Goal: Task Accomplishment & Management: Manage account settings

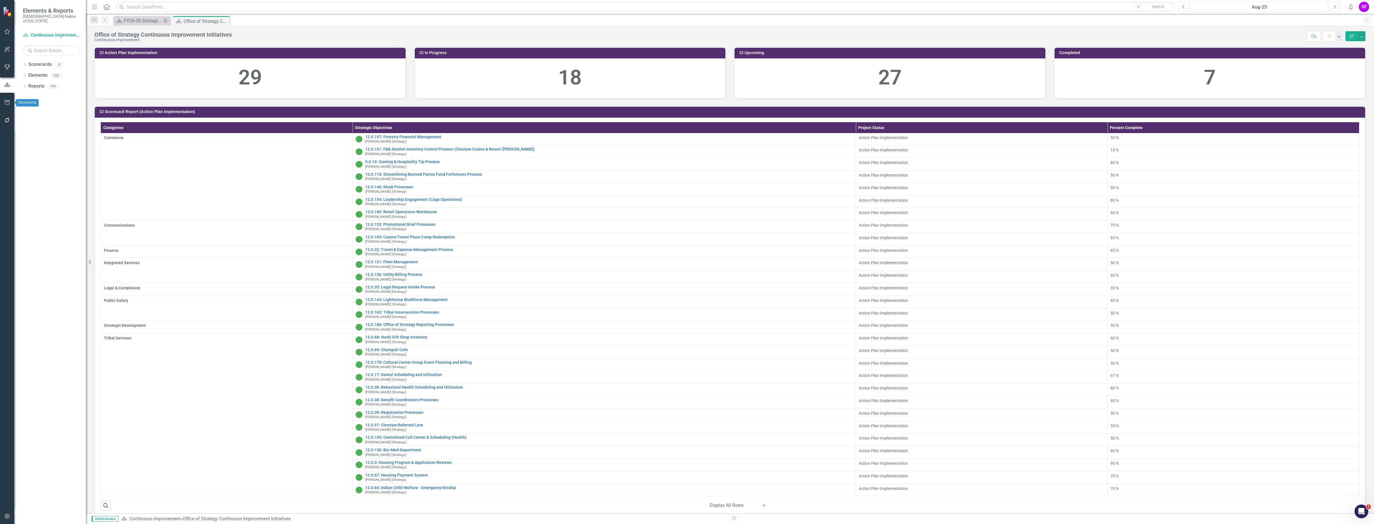
click at [9, 98] on button "button" at bounding box center [7, 103] width 13 height 12
click at [41, 52] on link "HTML Exports" at bounding box center [51, 55] width 57 height 7
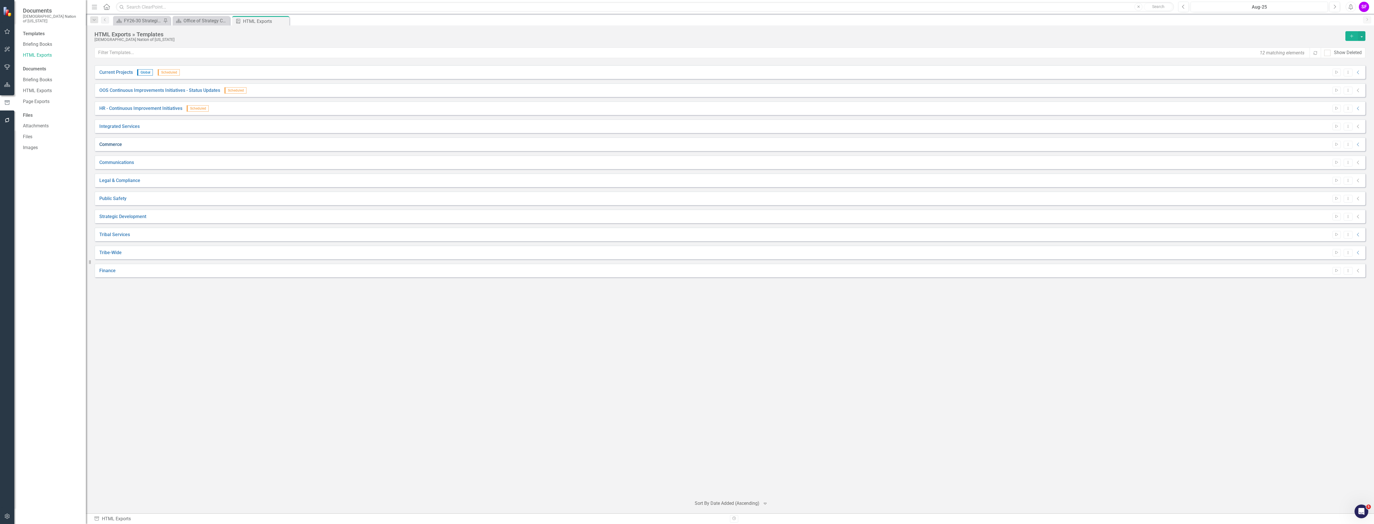
click at [117, 144] on link "Commerce" at bounding box center [110, 144] width 23 height 7
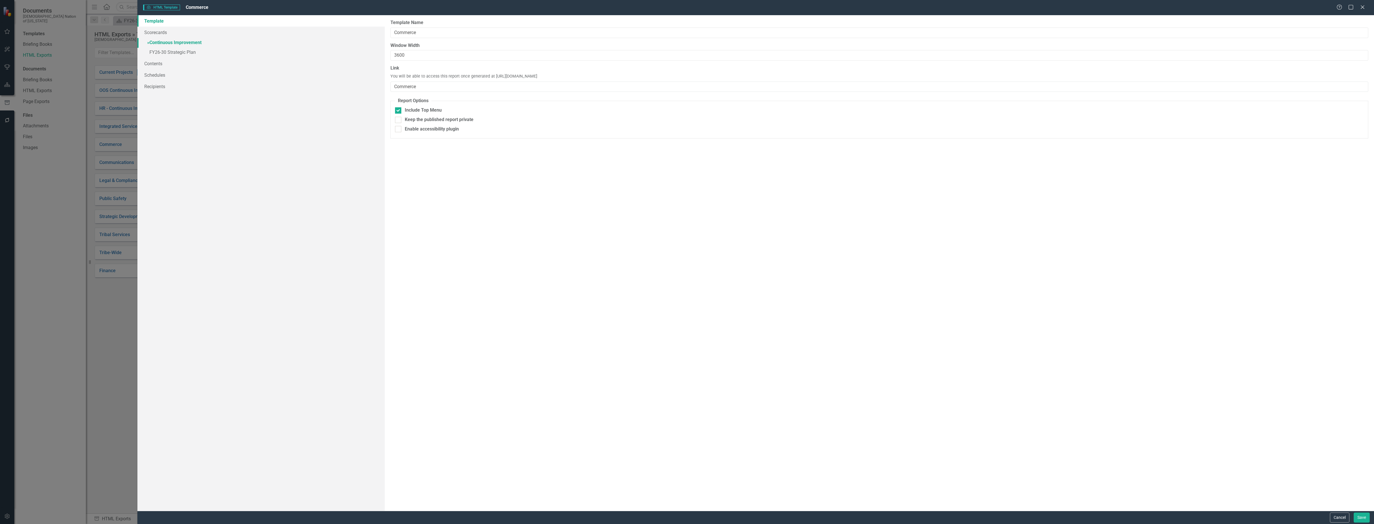
click at [190, 43] on link "» Continuous Improvement" at bounding box center [260, 43] width 247 height 10
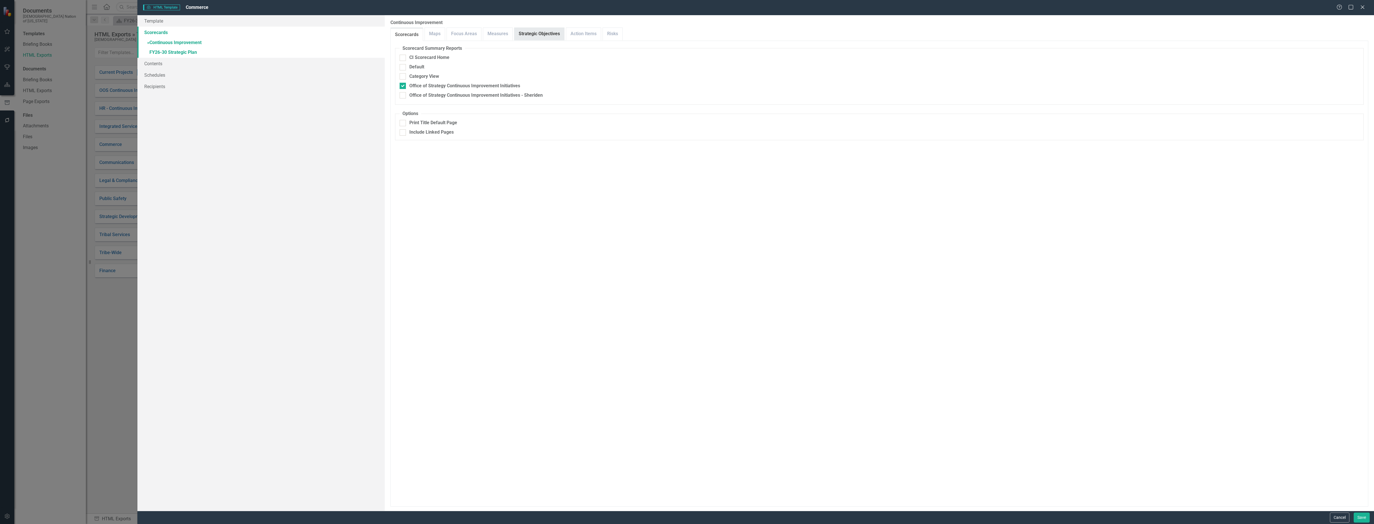
click at [537, 29] on link "Strategic Objectives" at bounding box center [539, 34] width 50 height 12
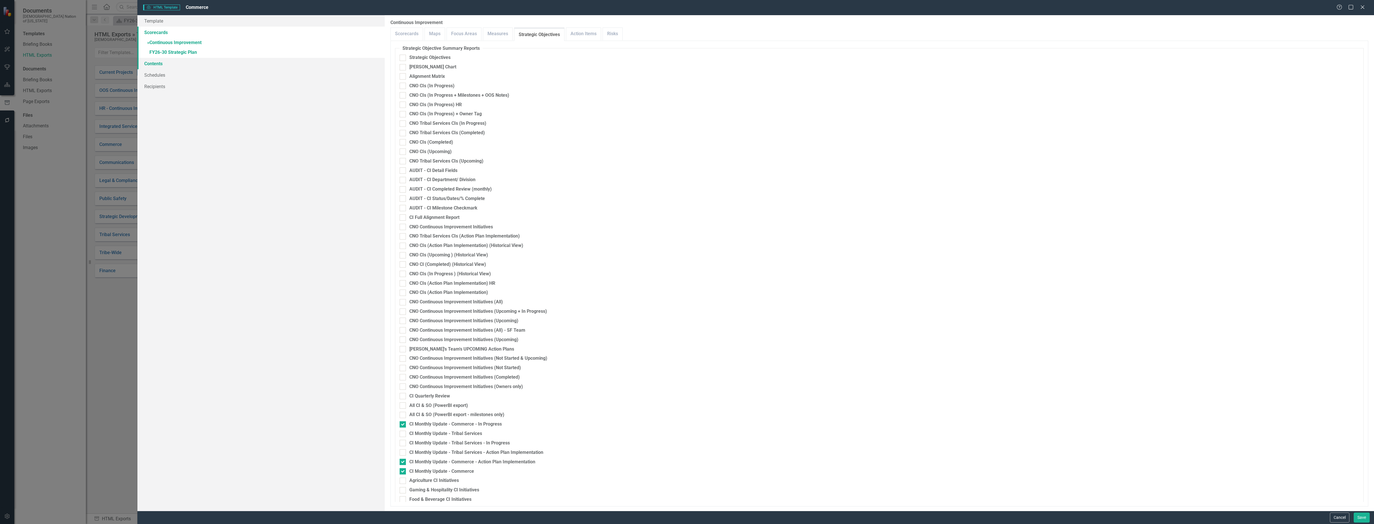
click at [175, 65] on link "Contents" at bounding box center [260, 63] width 247 height 11
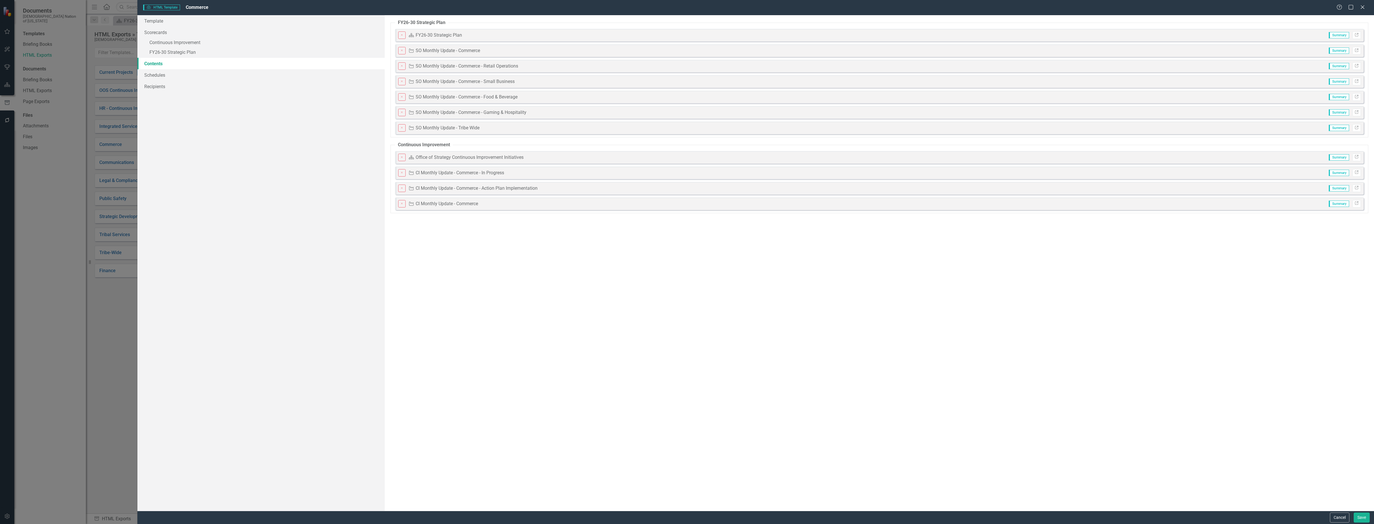
drag, startPoint x: 455, startPoint y: 37, endPoint x: 483, endPoint y: 89, distance: 58.9
click at [462, 72] on fieldset "FY26-30 Strategic Plan Close Scorecard FY26-30 Strategic Plan Summary Link Clos…" at bounding box center [880, 78] width 978 height 118
click at [1355, 67] on icon "Link" at bounding box center [1357, 65] width 4 height 3
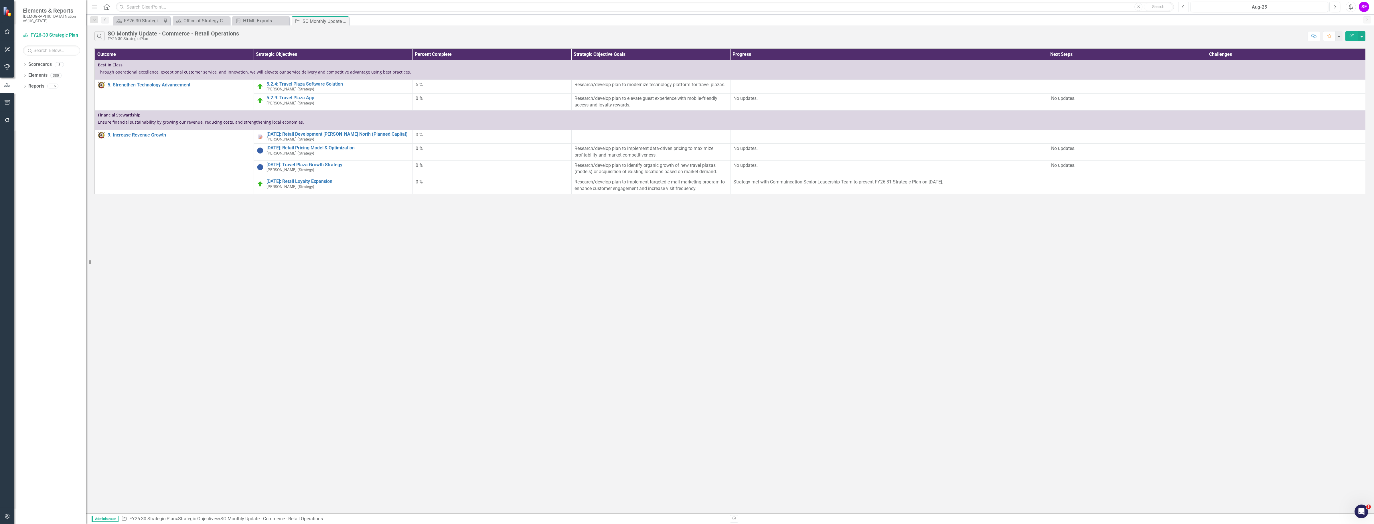
click at [1184, 8] on icon "button" at bounding box center [1183, 7] width 2 height 4
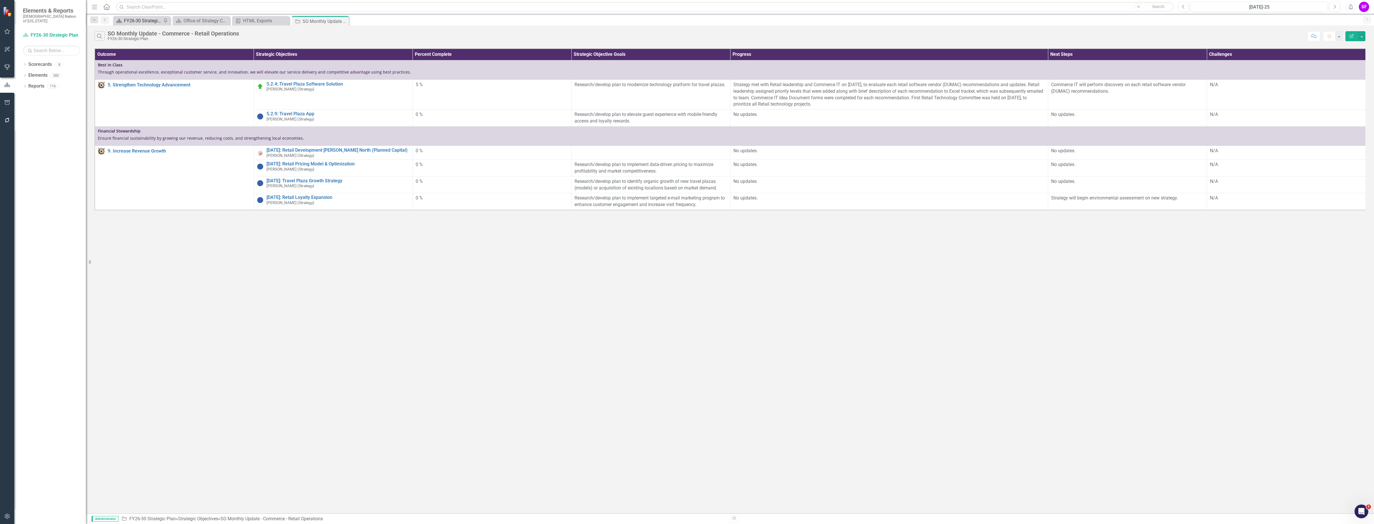
click at [140, 17] on div "FY26-30 Strategic Plan" at bounding box center [143, 20] width 38 height 7
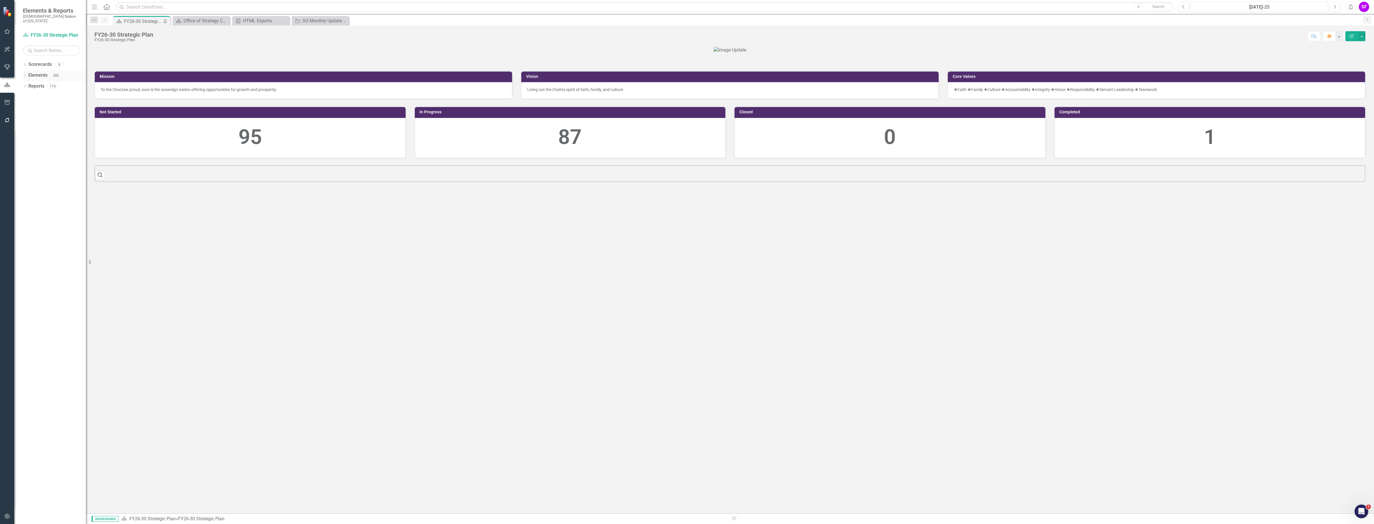
click at [38, 73] on link "Elements" at bounding box center [37, 75] width 19 height 7
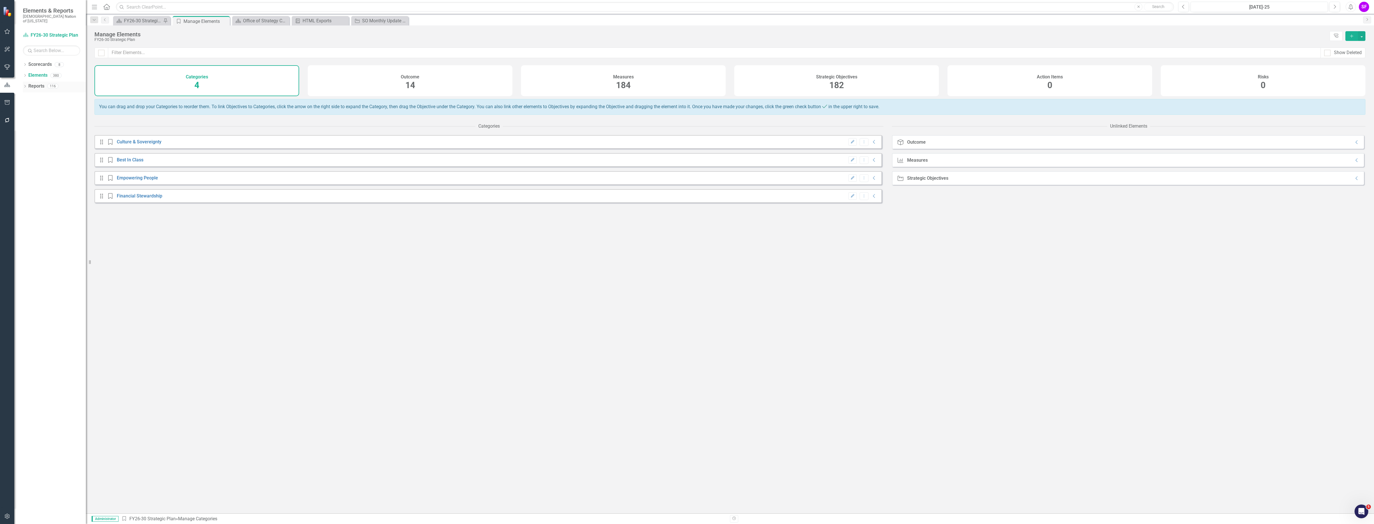
click at [42, 82] on div "Reports" at bounding box center [36, 86] width 16 height 9
click at [32, 82] on div "Reports" at bounding box center [36, 86] width 16 height 9
click at [38, 83] on link "Reports" at bounding box center [36, 86] width 16 height 7
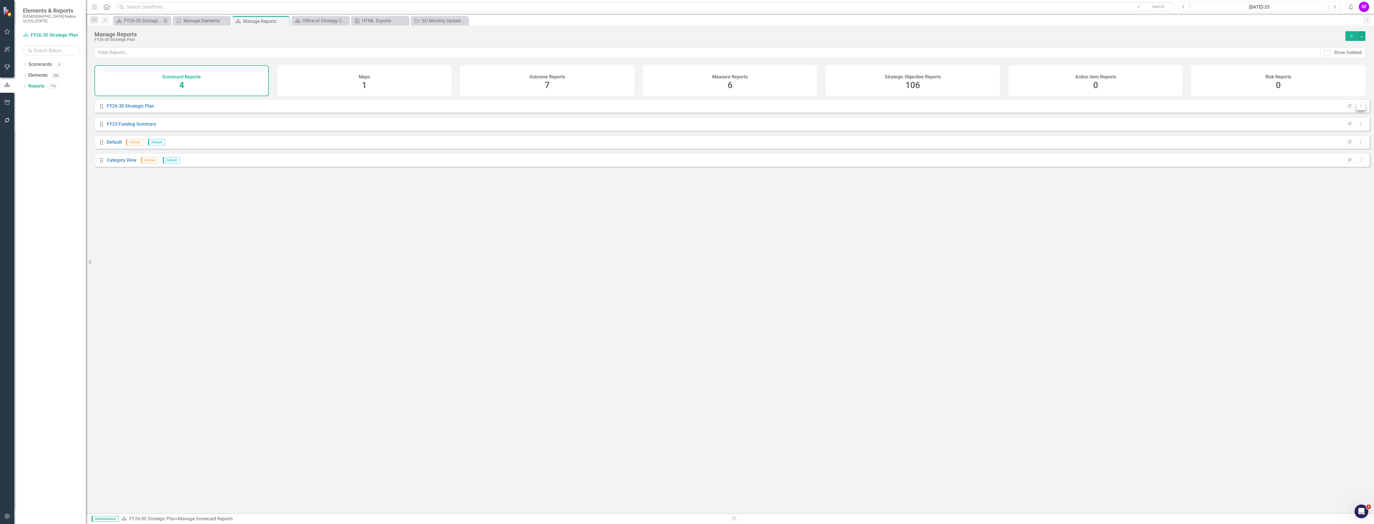
click at [1359, 108] on button "Dropdown Menu" at bounding box center [1361, 106] width 9 height 8
click at [1343, 140] on link "Copy Duplicate Report" at bounding box center [1337, 141] width 47 height 11
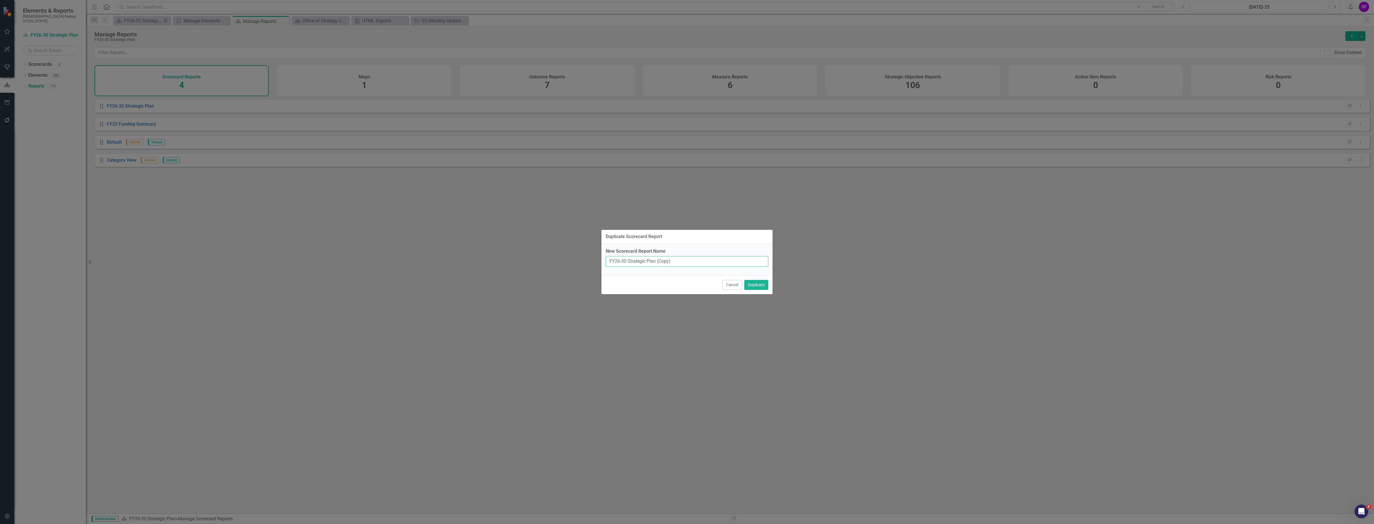
click at [675, 261] on input "FY26-30 Strategic Plan (Copy)" at bounding box center [687, 261] width 163 height 11
type input "FY26-30 Strategic Plan - Monthly Distribution"
click at [746, 281] on button "Duplicate" at bounding box center [756, 285] width 24 height 10
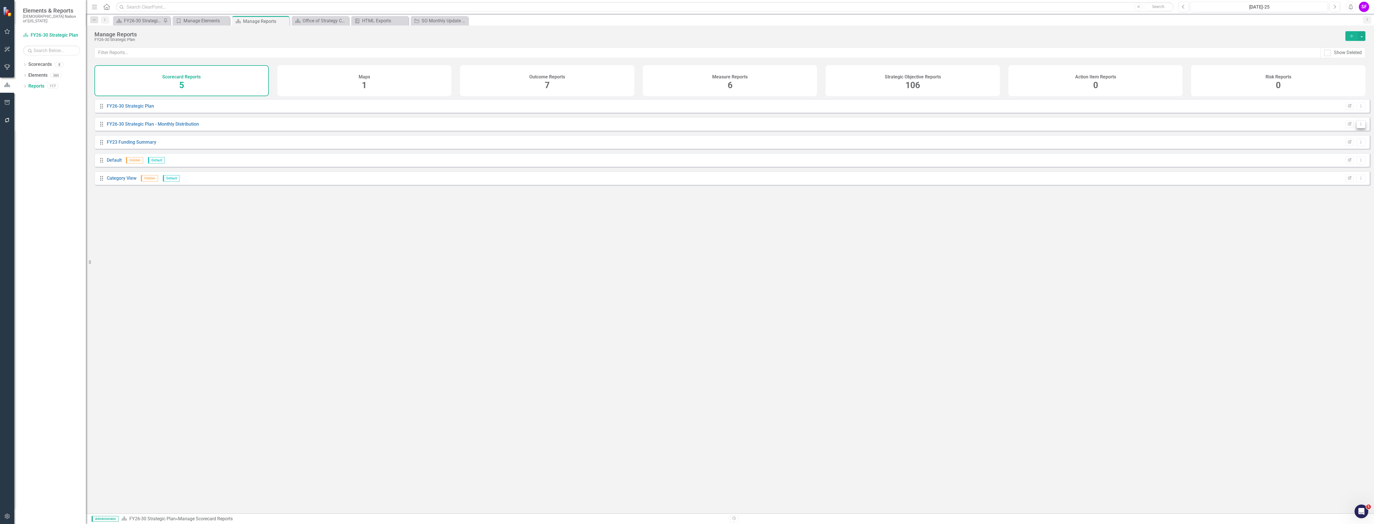
click at [1359, 126] on icon "Dropdown Menu" at bounding box center [1361, 124] width 5 height 4
click at [1352, 135] on link "Edit Report Edit Report" at bounding box center [1337, 138] width 47 height 11
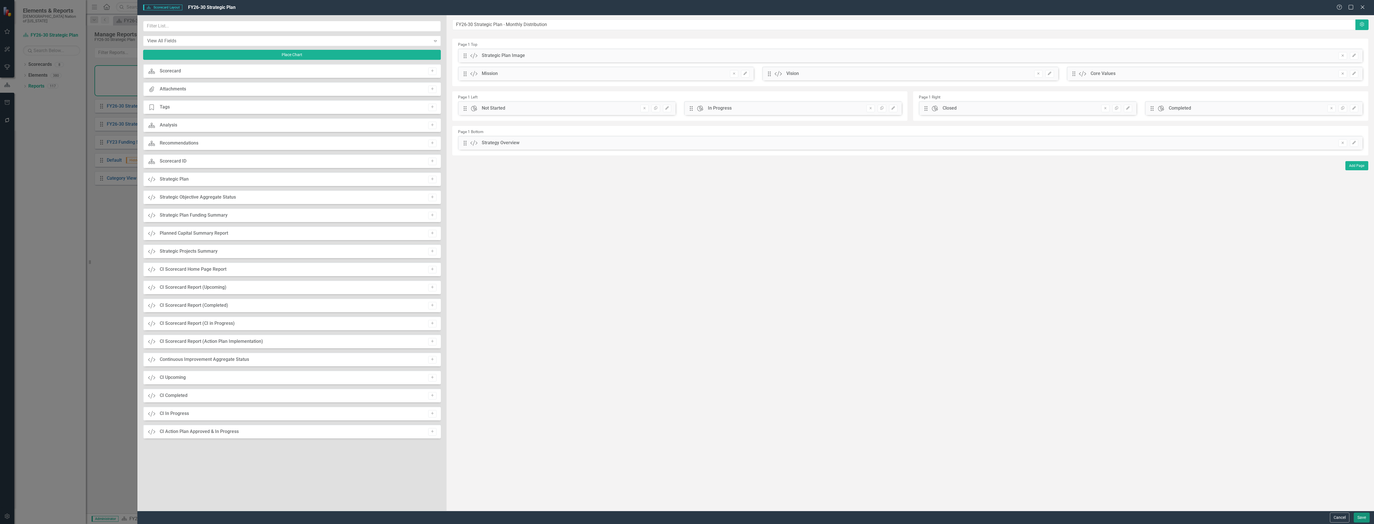
click at [1362, 514] on button "Save" at bounding box center [1362, 518] width 16 height 10
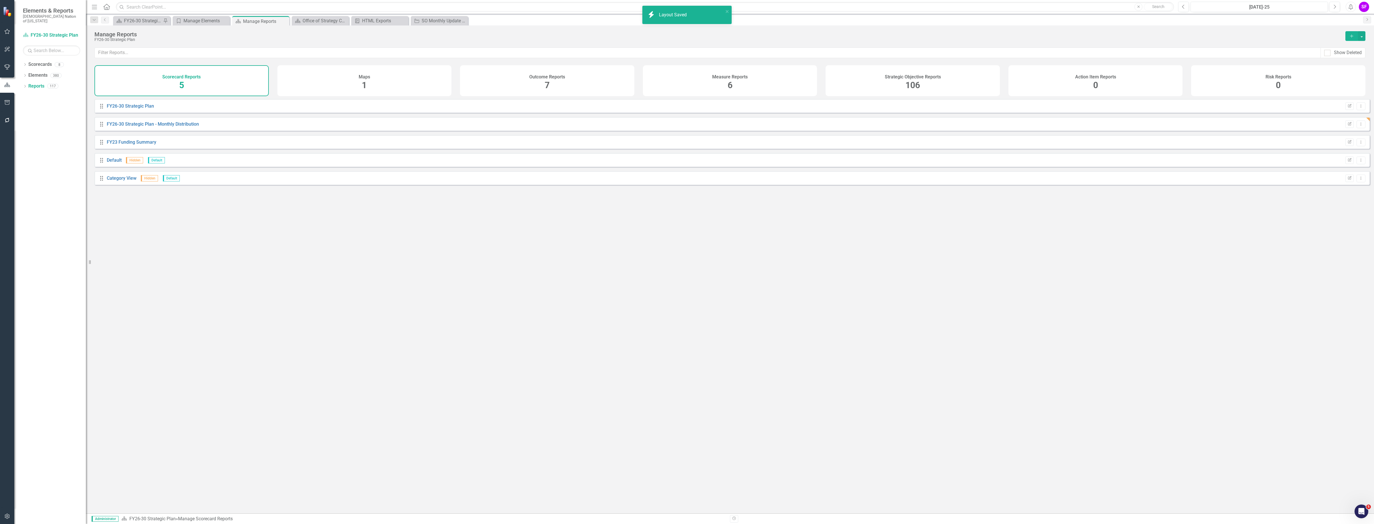
click at [918, 71] on div "Strategic Objective Reports 106" at bounding box center [913, 80] width 174 height 31
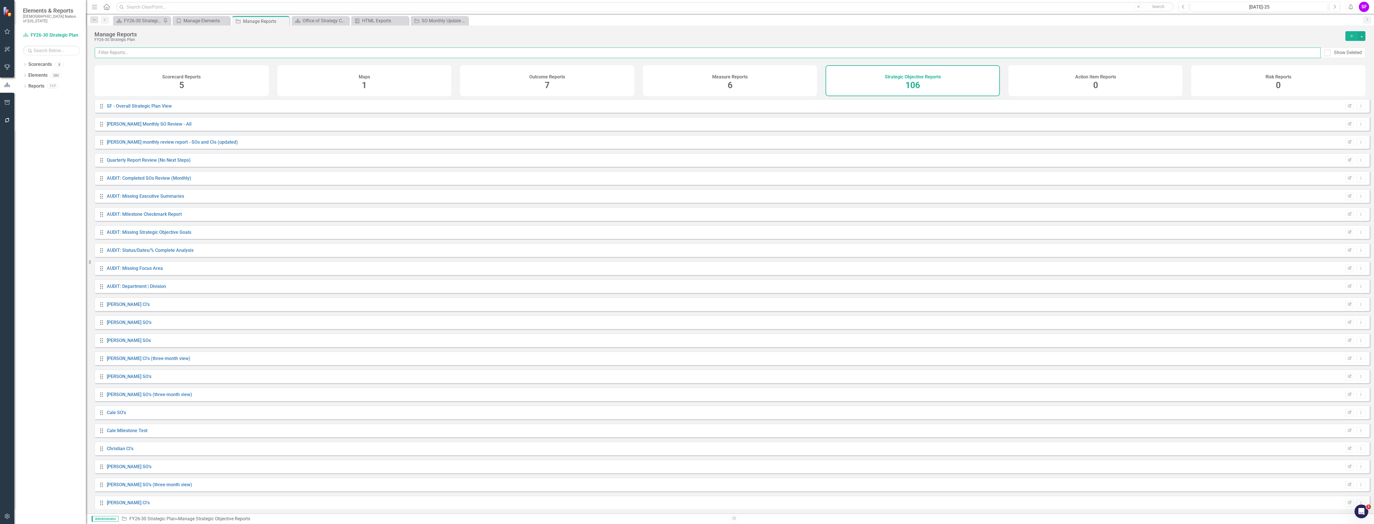
click at [275, 55] on input "text" at bounding box center [708, 53] width 1226 height 11
type input "welcome"
click at [152, 107] on div "Welcome Page Summary (SO Level)" at bounding box center [144, 106] width 75 height 7
click at [151, 109] on link "Welcome Page Summary (SO Level)" at bounding box center [144, 105] width 75 height 5
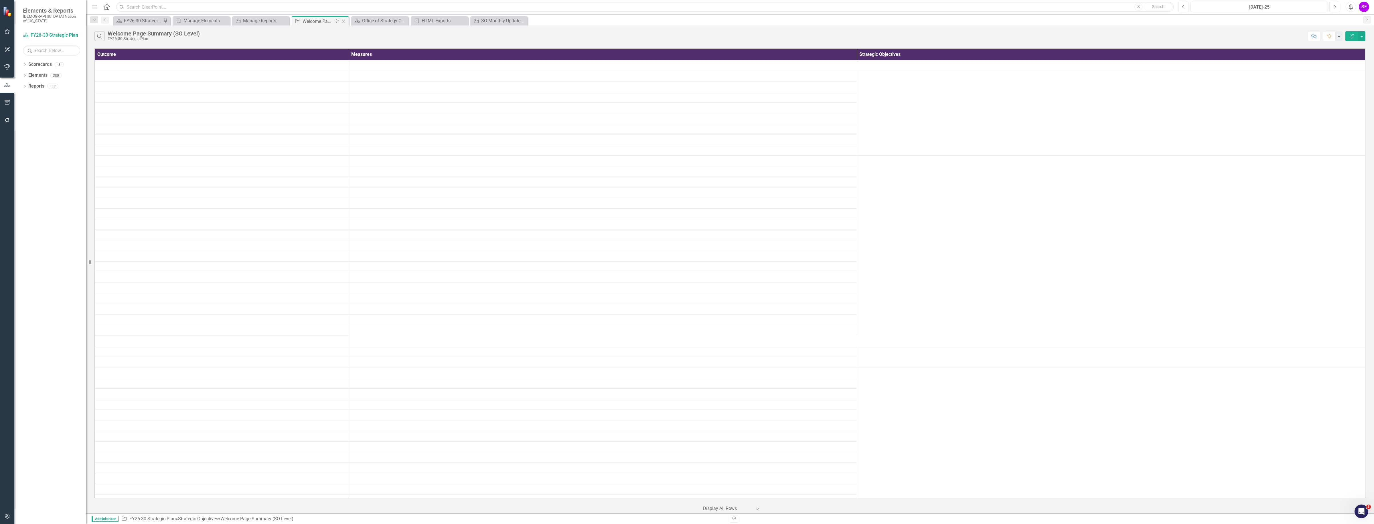
click at [344, 21] on icon "Close" at bounding box center [344, 21] width 6 height 5
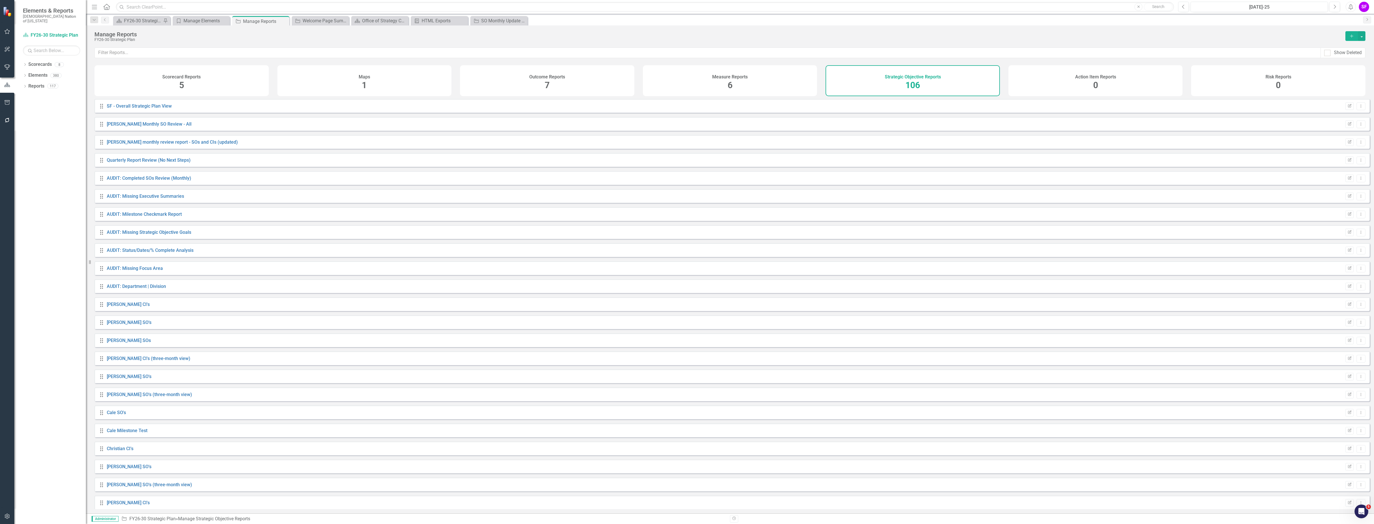
click at [865, 79] on div "Strategic Objective Reports 106" at bounding box center [913, 80] width 174 height 31
click at [300, 53] on input "text" at bounding box center [708, 53] width 1226 height 11
type input "commerce"
click at [163, 108] on link "SO Monthly Update - Commerce" at bounding box center [140, 105] width 66 height 5
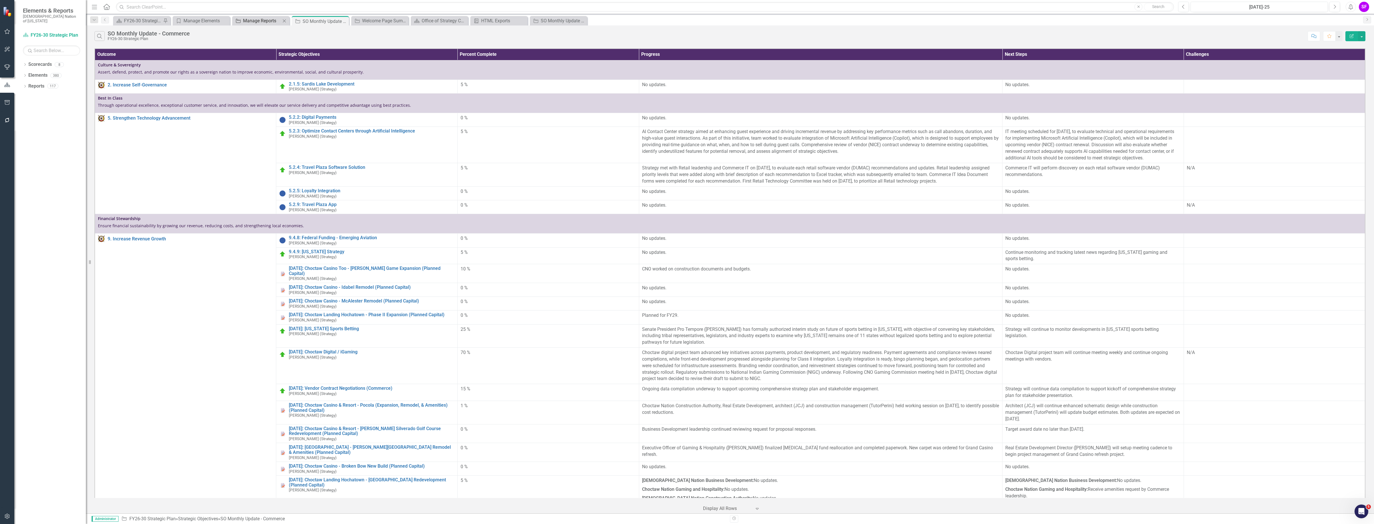
click at [259, 21] on div "Manage Reports" at bounding box center [262, 20] width 38 height 7
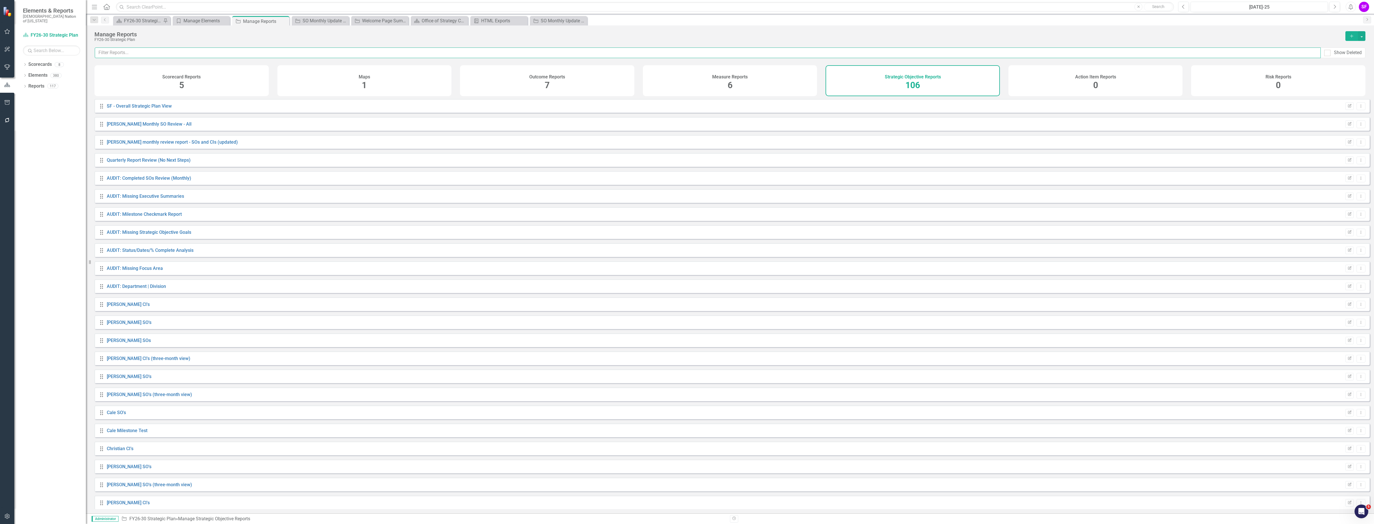
click at [124, 52] on input "text" at bounding box center [708, 53] width 1226 height 11
type input "commerce"
click at [1361, 110] on button "Dropdown Menu" at bounding box center [1361, 106] width 9 height 8
click at [1343, 140] on link "Copy Duplicate Report" at bounding box center [1337, 141] width 47 height 11
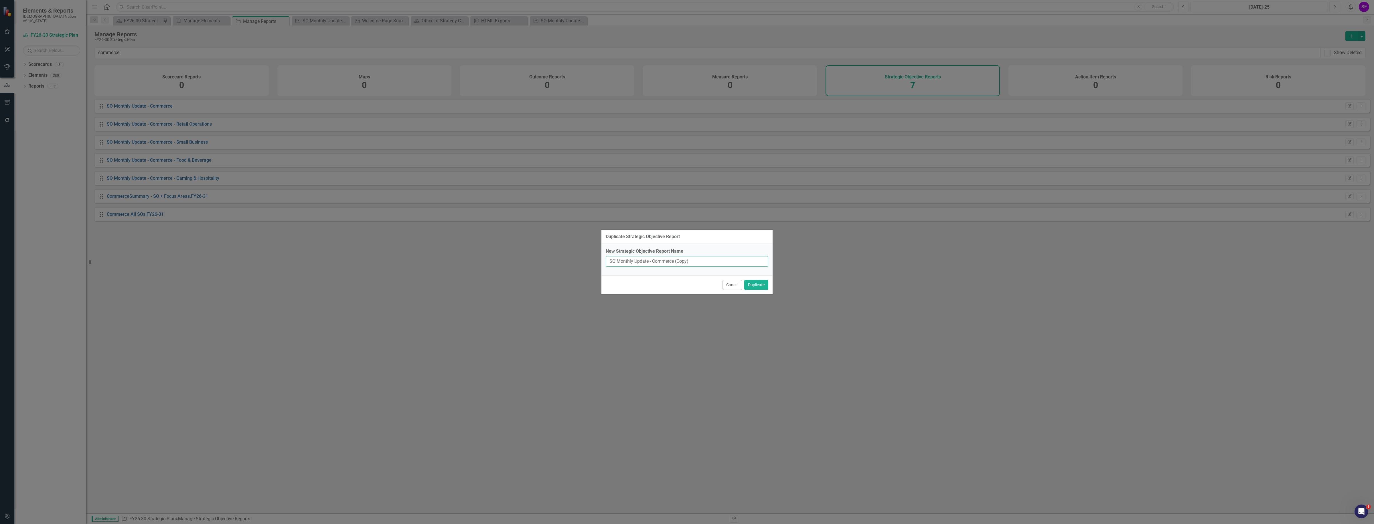
click at [701, 263] on input "SO Monthly Update - Commerce (Copy)" at bounding box center [687, 261] width 163 height 11
type input "SO Monthly Update"
click at [759, 285] on button "Duplicate" at bounding box center [756, 285] width 24 height 10
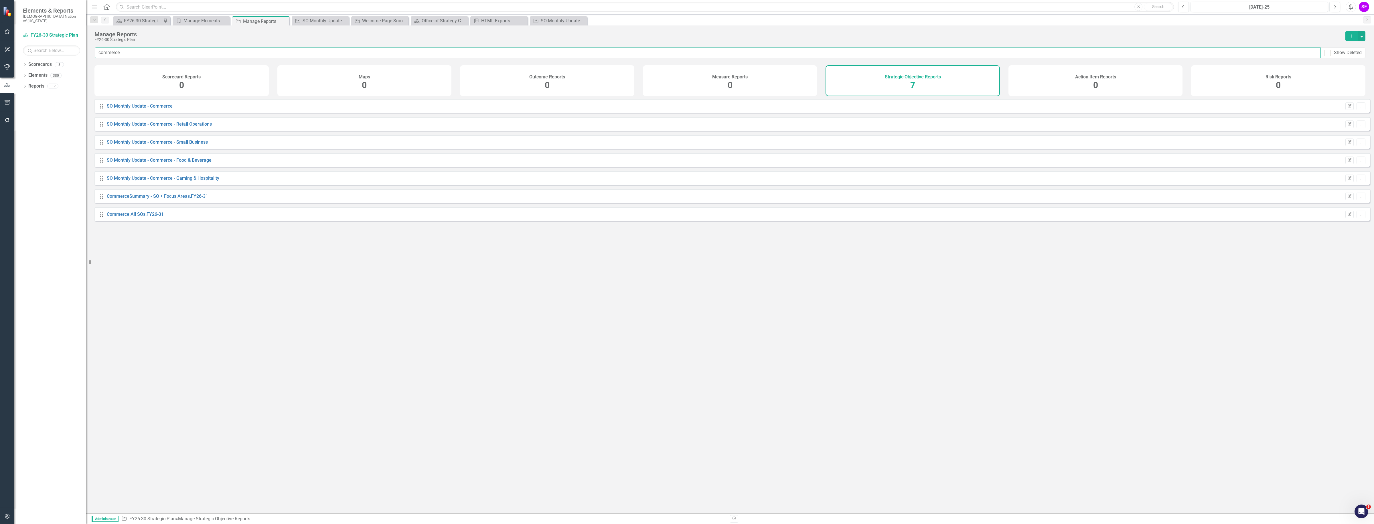
click at [279, 50] on input "commerce" at bounding box center [708, 53] width 1226 height 11
type input "s"
type input "monthly"
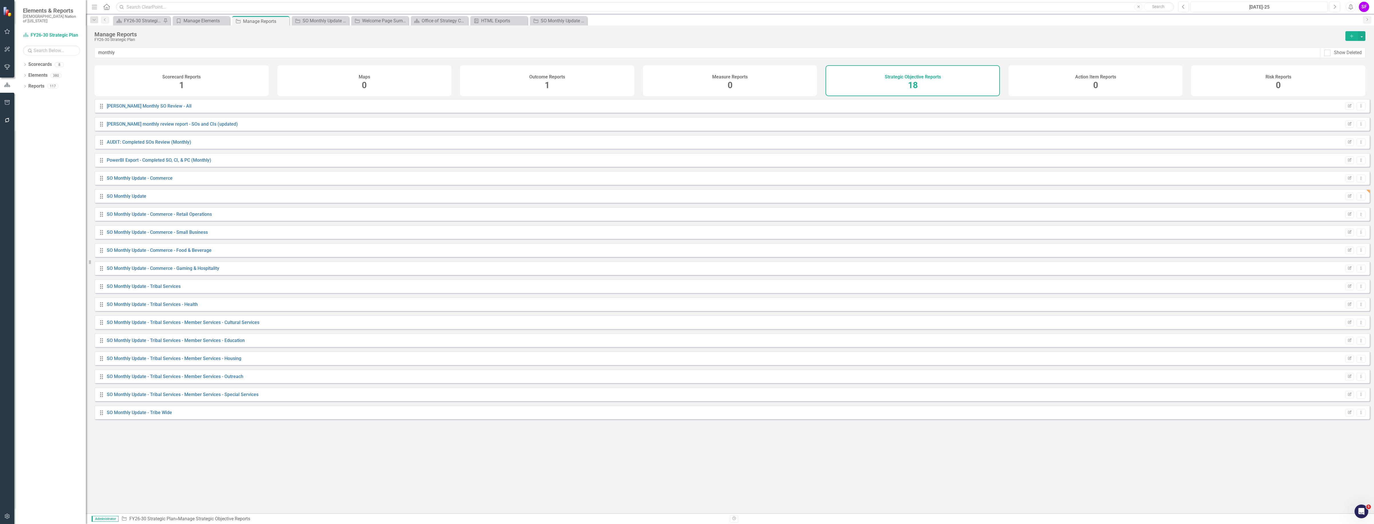
click at [117, 203] on div "Drag SO Monthly Update Edit Report Dropdown Menu" at bounding box center [731, 196] width 1275 height 14
click at [119, 199] on link "SO Monthly Update" at bounding box center [127, 196] width 40 height 5
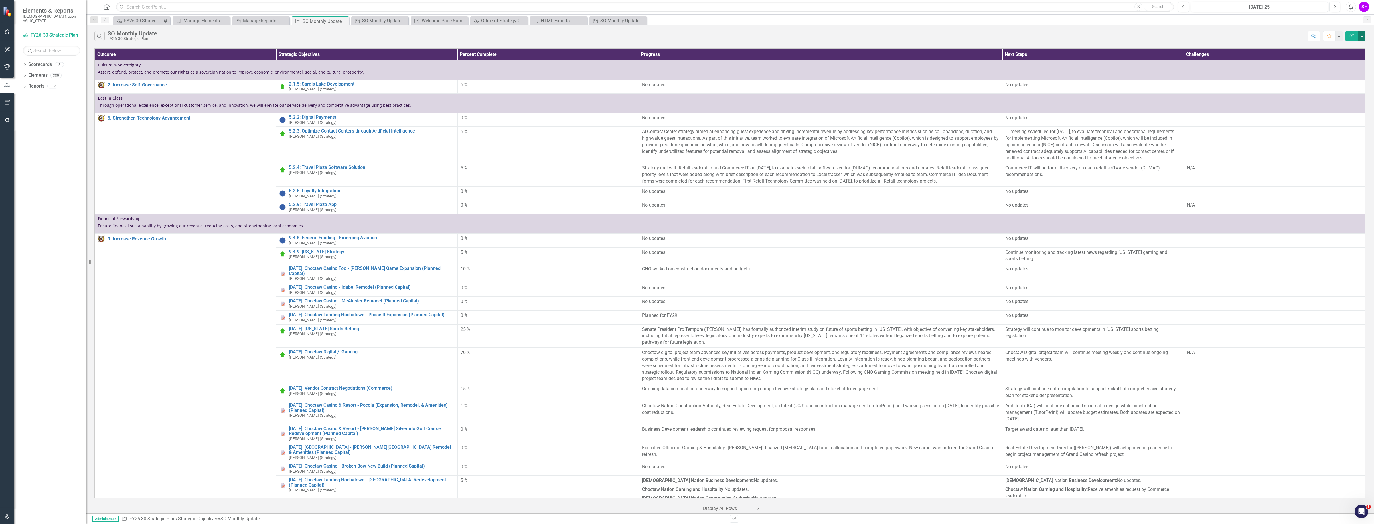
click at [1359, 36] on button "button" at bounding box center [1361, 36] width 7 height 10
click at [1353, 43] on link "Edit Report Edit Report" at bounding box center [1342, 47] width 45 height 11
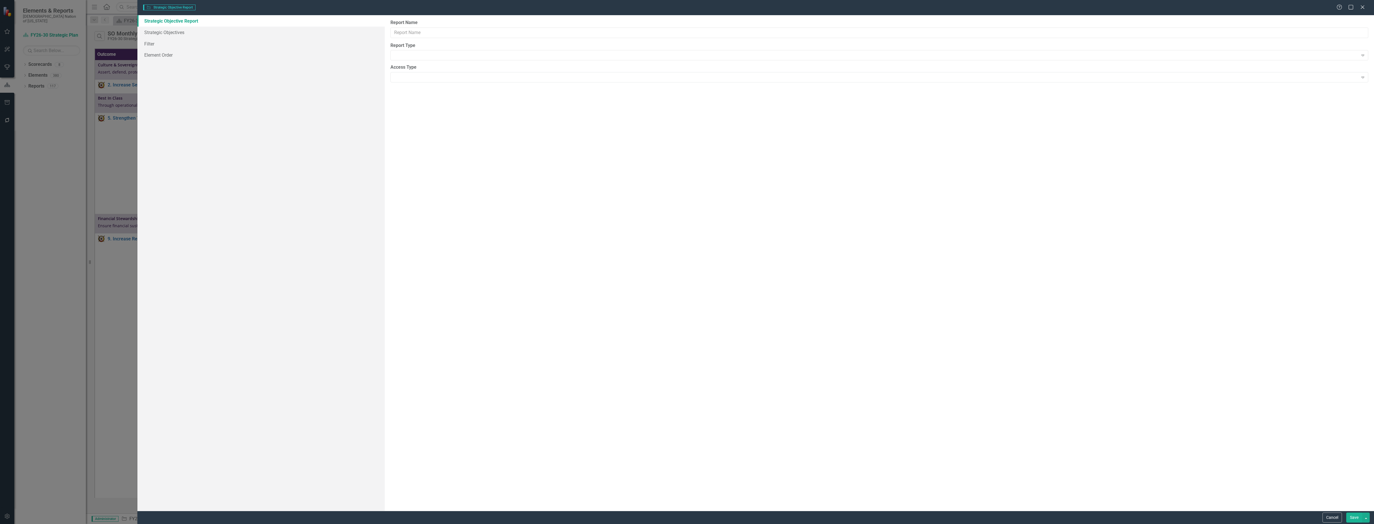
type input "SO Monthly Update"
click at [155, 51] on link "Filter" at bounding box center [260, 54] width 247 height 11
click at [1343, 60] on icon "Edit" at bounding box center [1345, 58] width 4 height 3
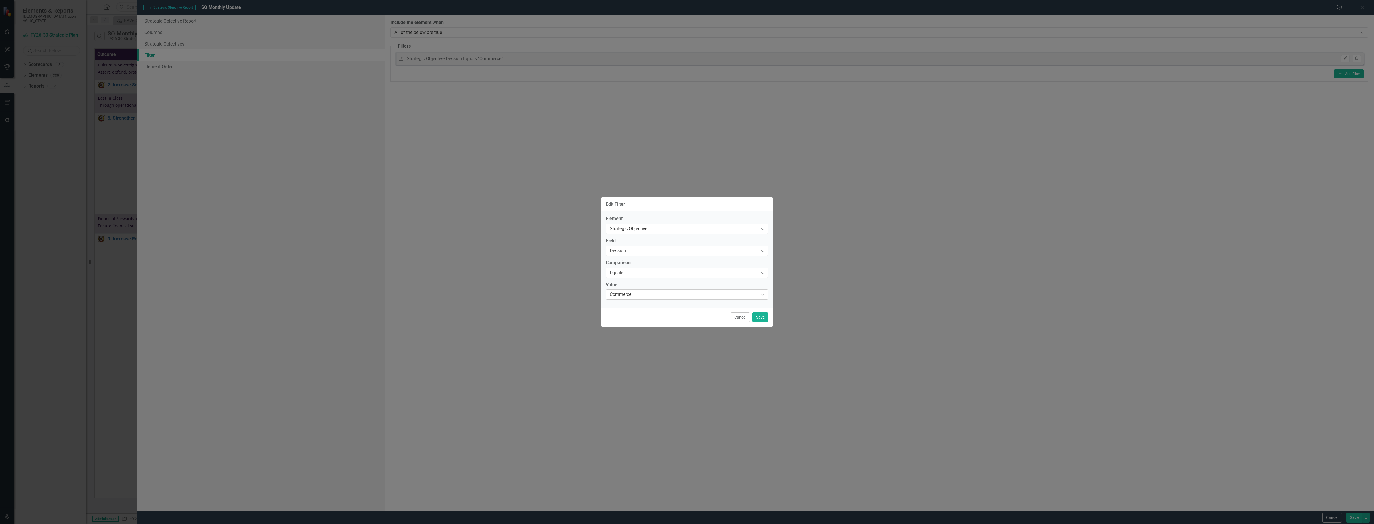
click at [756, 293] on div "Commerce" at bounding box center [684, 294] width 149 height 7
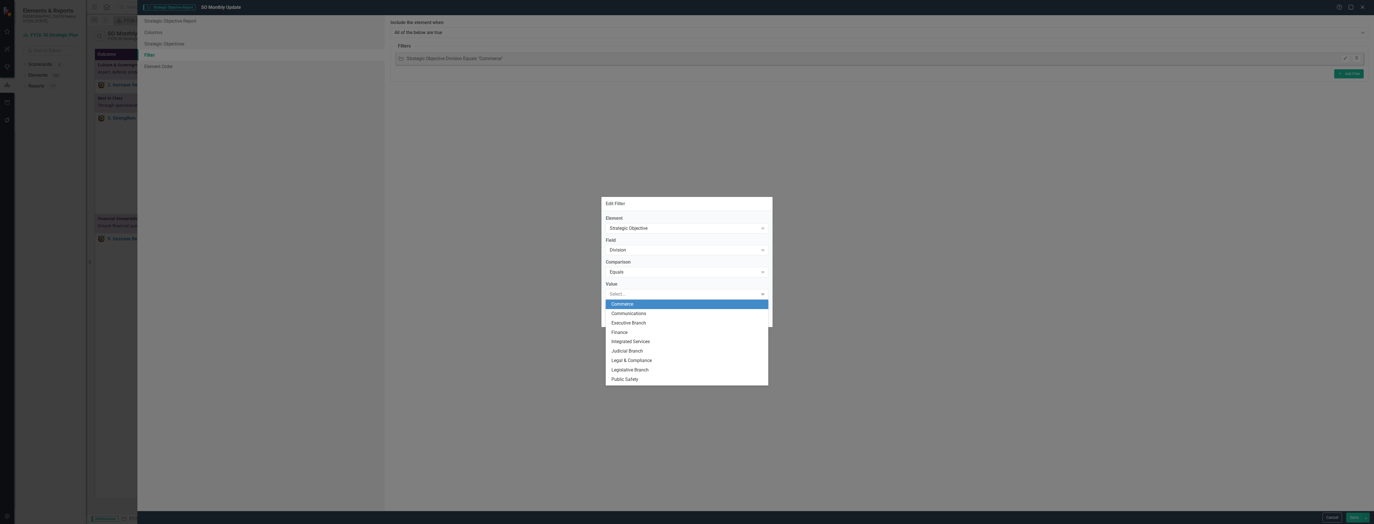
click at [708, 287] on label "Value" at bounding box center [687, 284] width 163 height 7
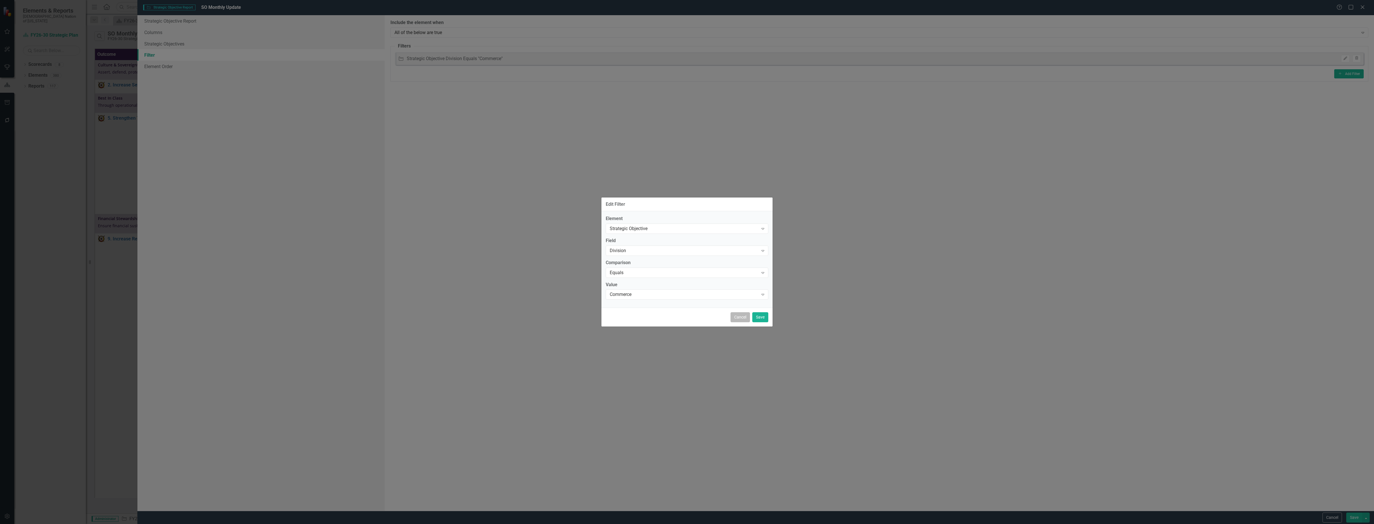
click at [736, 314] on button "Cancel" at bounding box center [740, 317] width 19 height 10
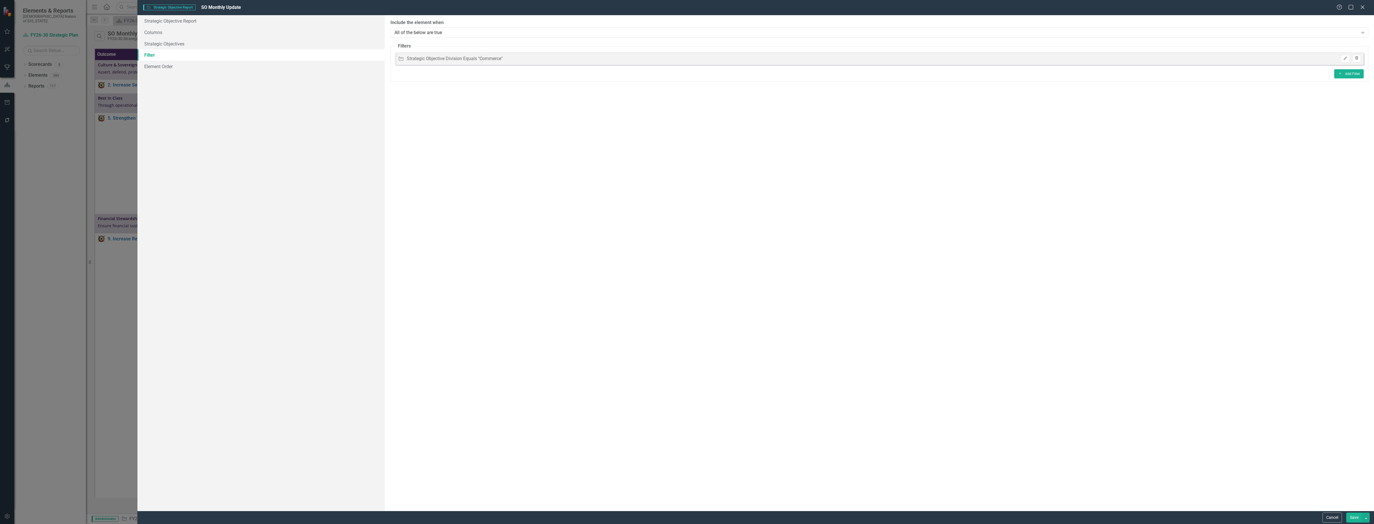
click at [1358, 59] on icon "Trash" at bounding box center [1357, 58] width 4 height 3
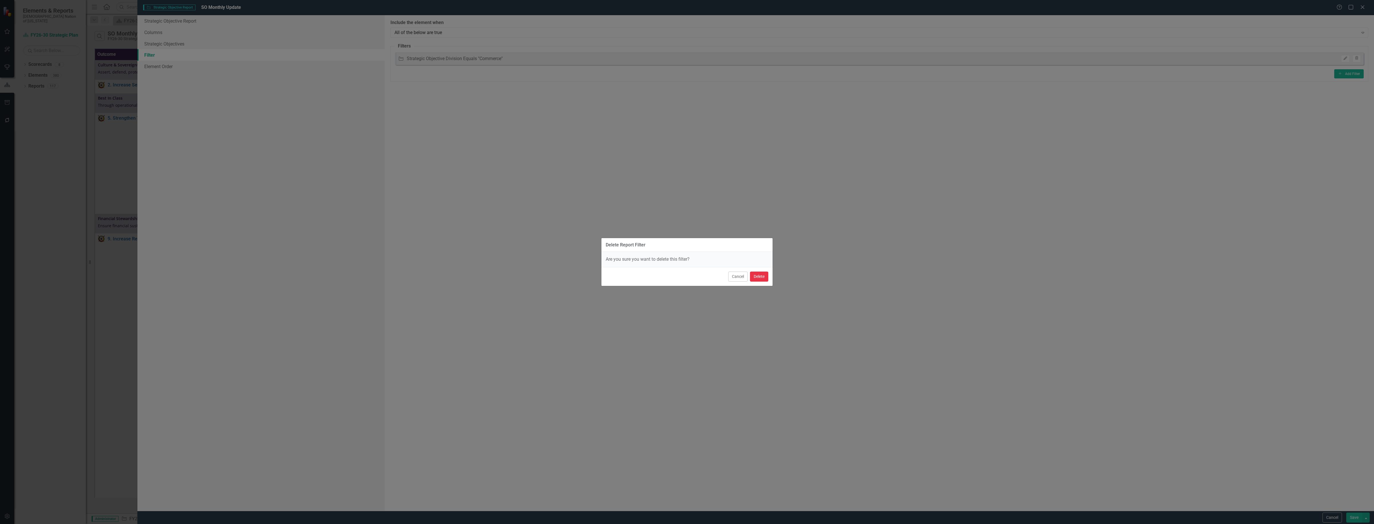
click at [767, 278] on button "Delete" at bounding box center [759, 277] width 18 height 10
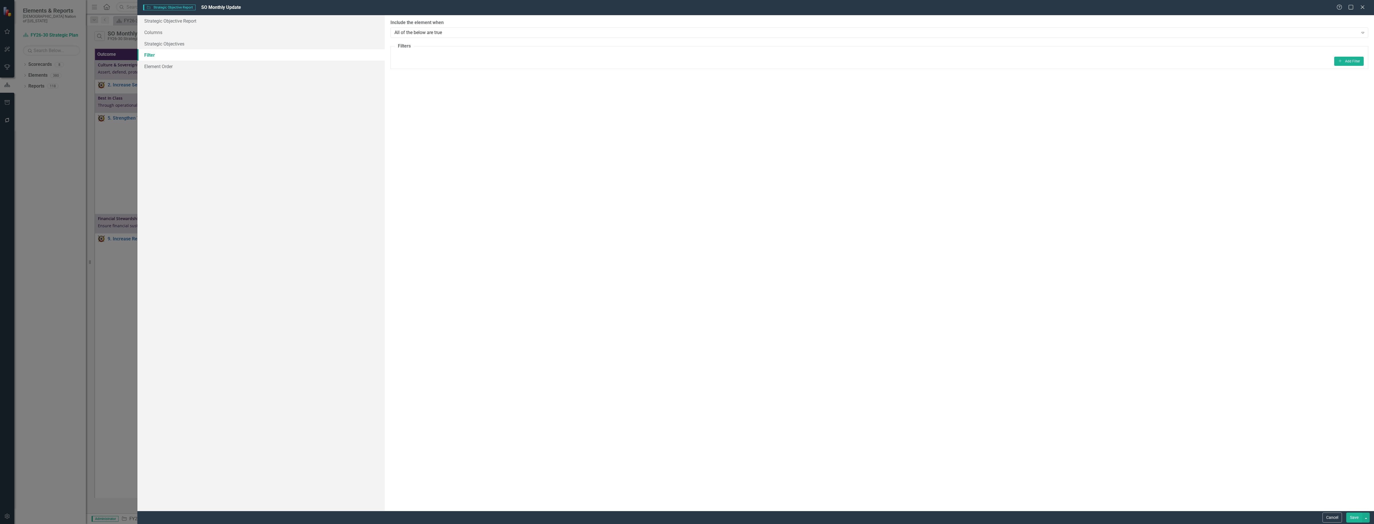
click at [1351, 516] on button "Save" at bounding box center [1354, 518] width 16 height 10
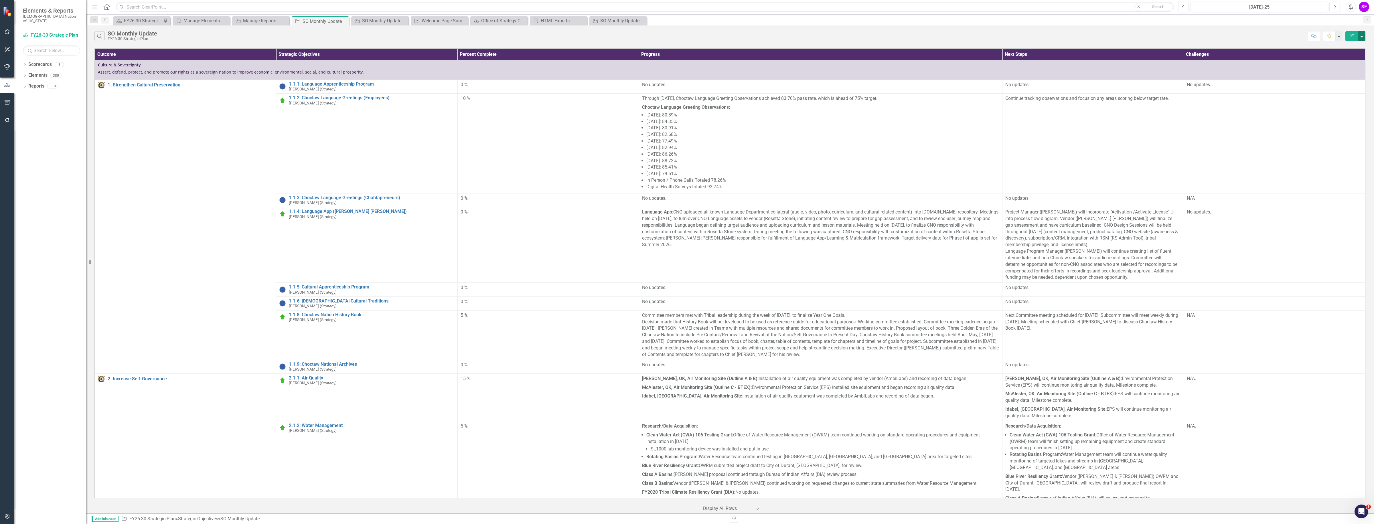
click at [1360, 36] on button "button" at bounding box center [1361, 36] width 7 height 10
click at [1353, 46] on link "Edit Report Edit Report" at bounding box center [1342, 47] width 45 height 11
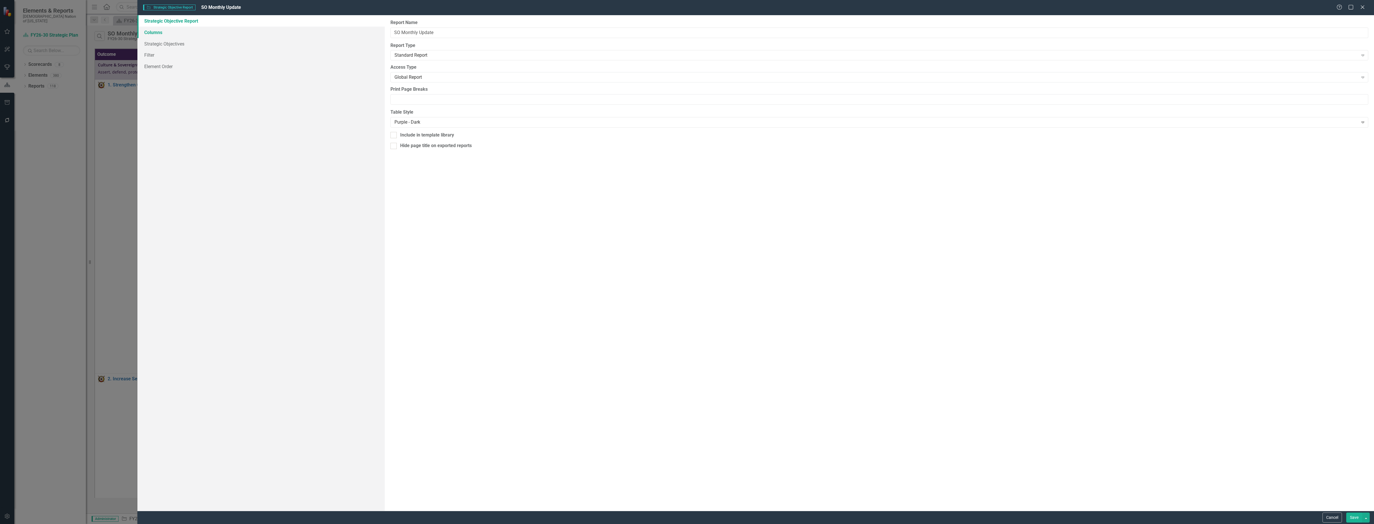
click at [163, 31] on link "Columns" at bounding box center [260, 32] width 247 height 11
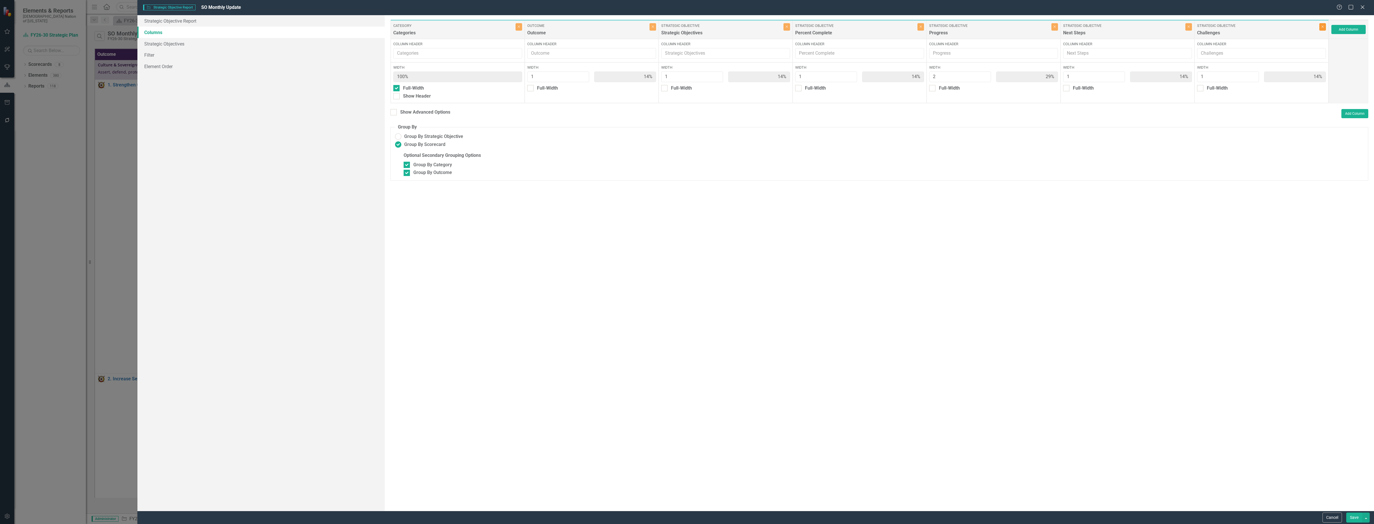
click at [1322, 27] on icon "button" at bounding box center [1323, 27] width 2 height 2
type input "17%"
type input "33%"
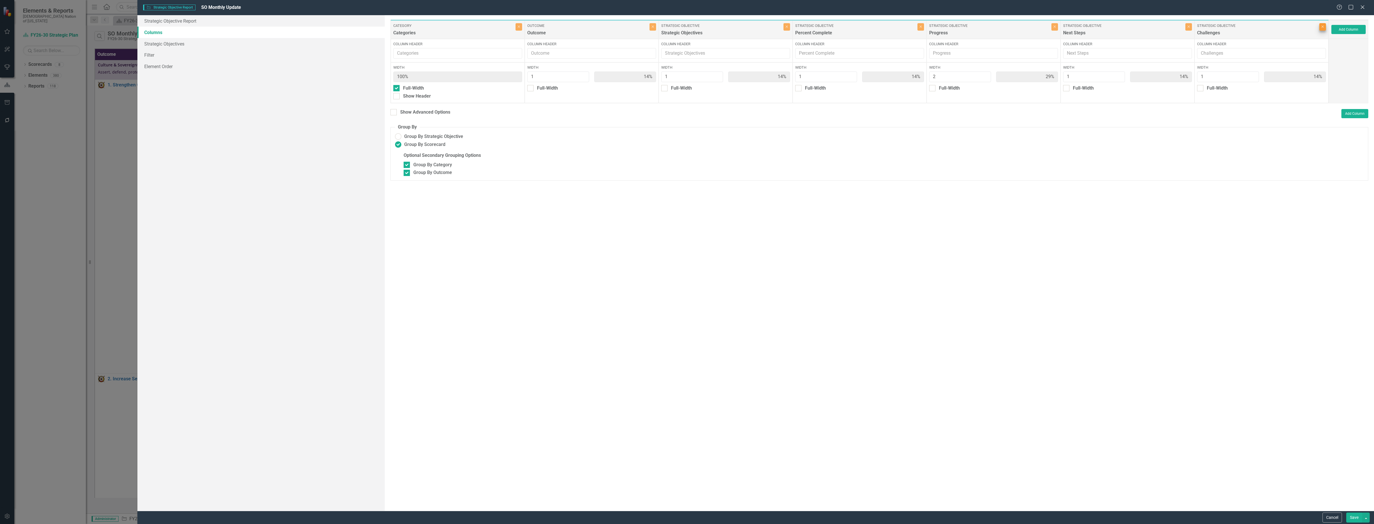
type input "17%"
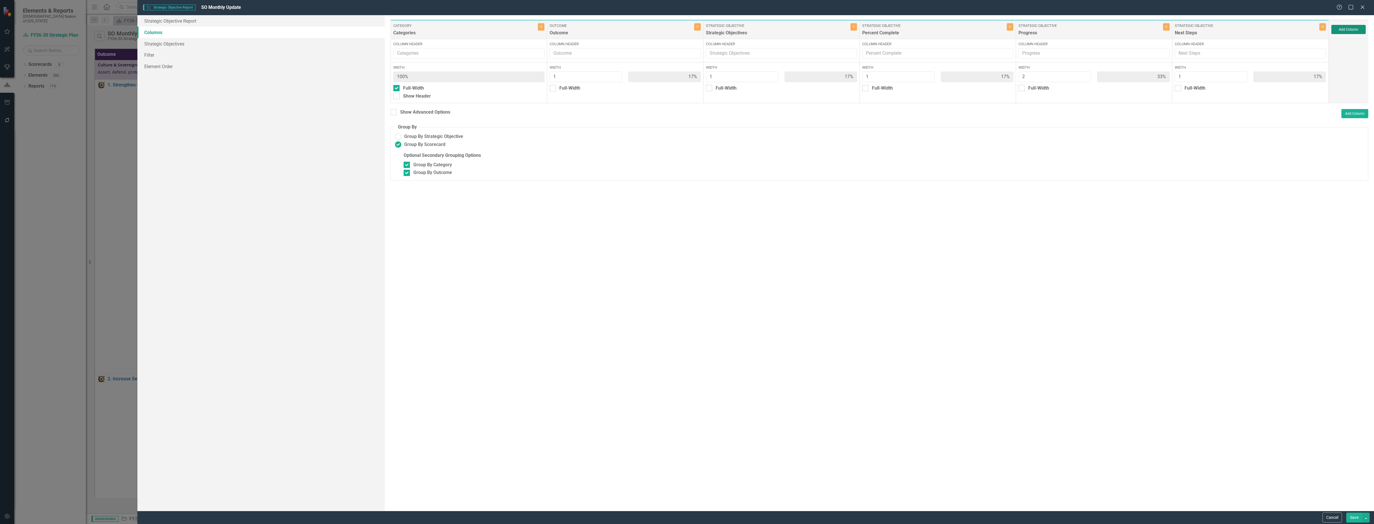
click at [1345, 27] on button "Add Column" at bounding box center [1349, 29] width 34 height 9
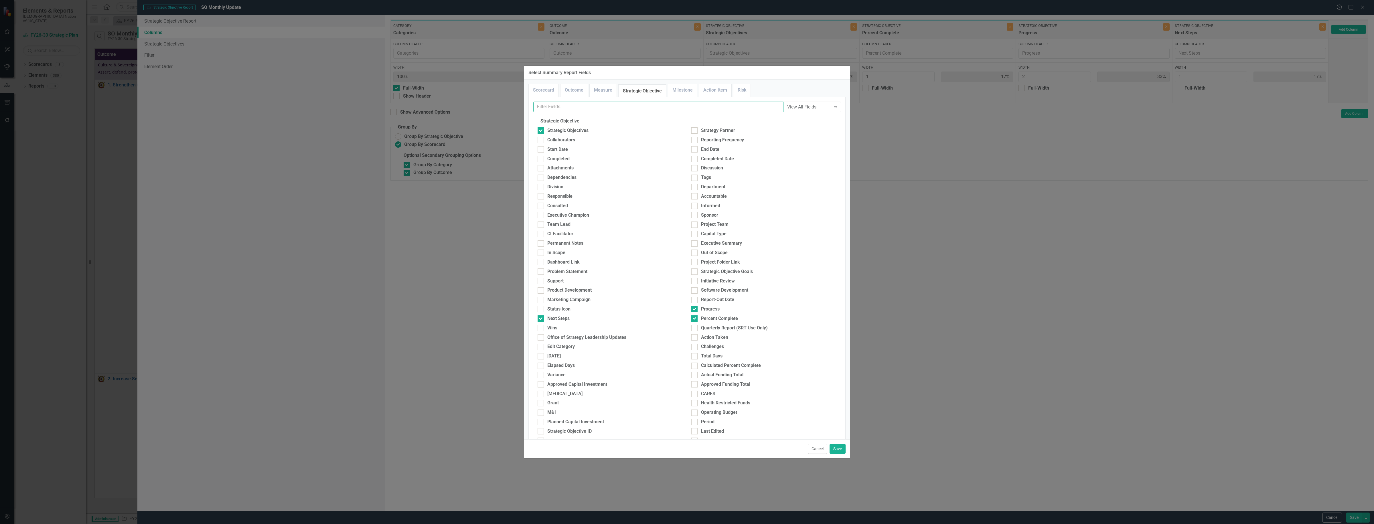
click at [620, 108] on input "text" at bounding box center [658, 107] width 250 height 11
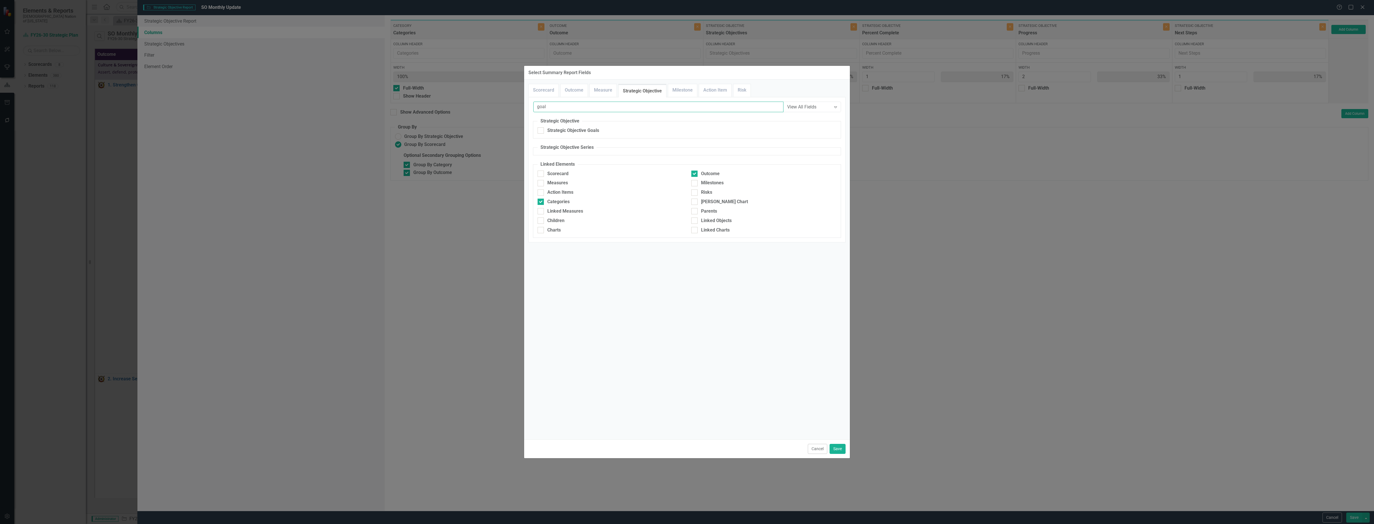
type input "goal"
drag, startPoint x: 588, startPoint y: 124, endPoint x: 587, endPoint y: 127, distance: 3.7
click at [587, 125] on fieldset "Strategic Objective Strategic Objective Goals" at bounding box center [687, 128] width 308 height 21
click at [592, 131] on div "Strategic Objective Goals" at bounding box center [573, 130] width 52 height 7
click at [541, 131] on input "Strategic Objective Goals" at bounding box center [540, 129] width 4 height 4
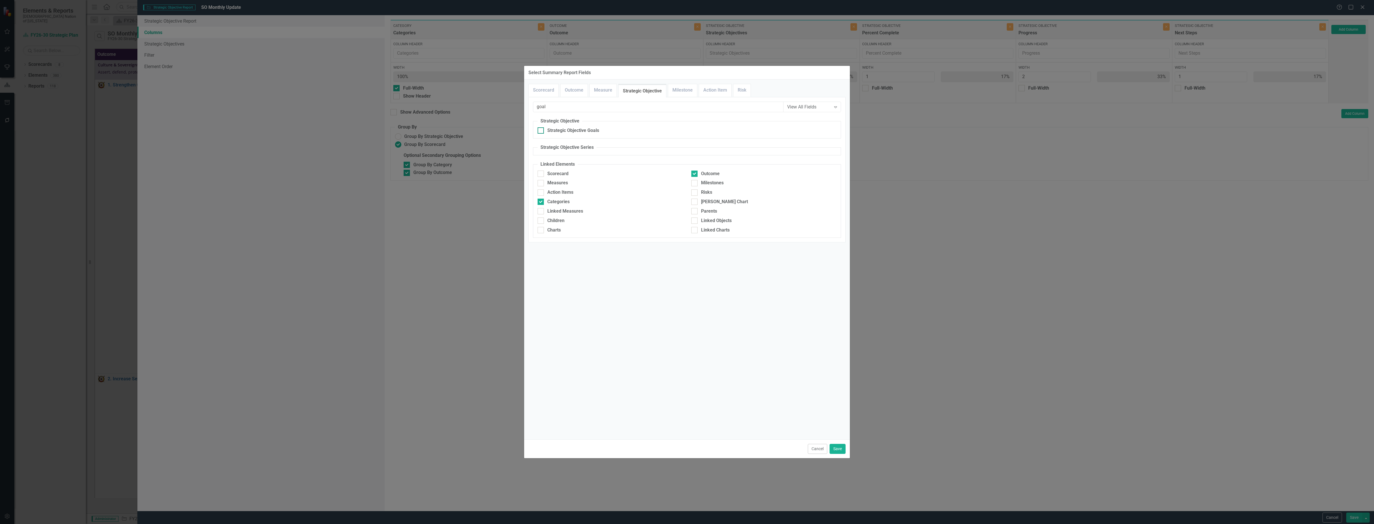
checkbox input "true"
click at [839, 450] on button "Save" at bounding box center [838, 449] width 16 height 10
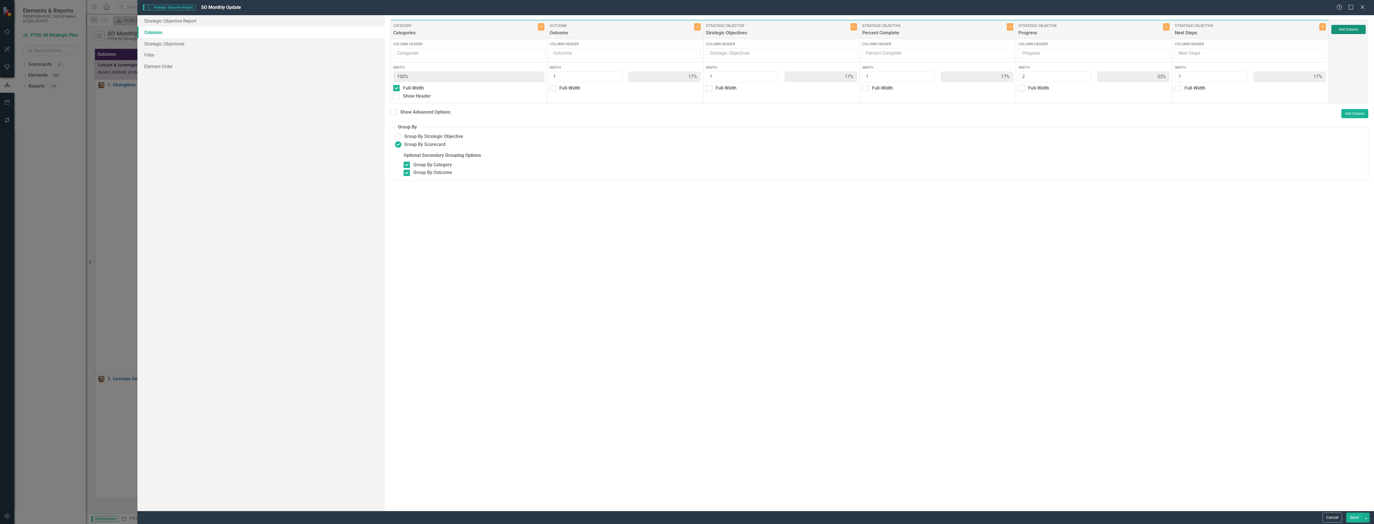
type input "14%"
type input "29%"
type input "14%"
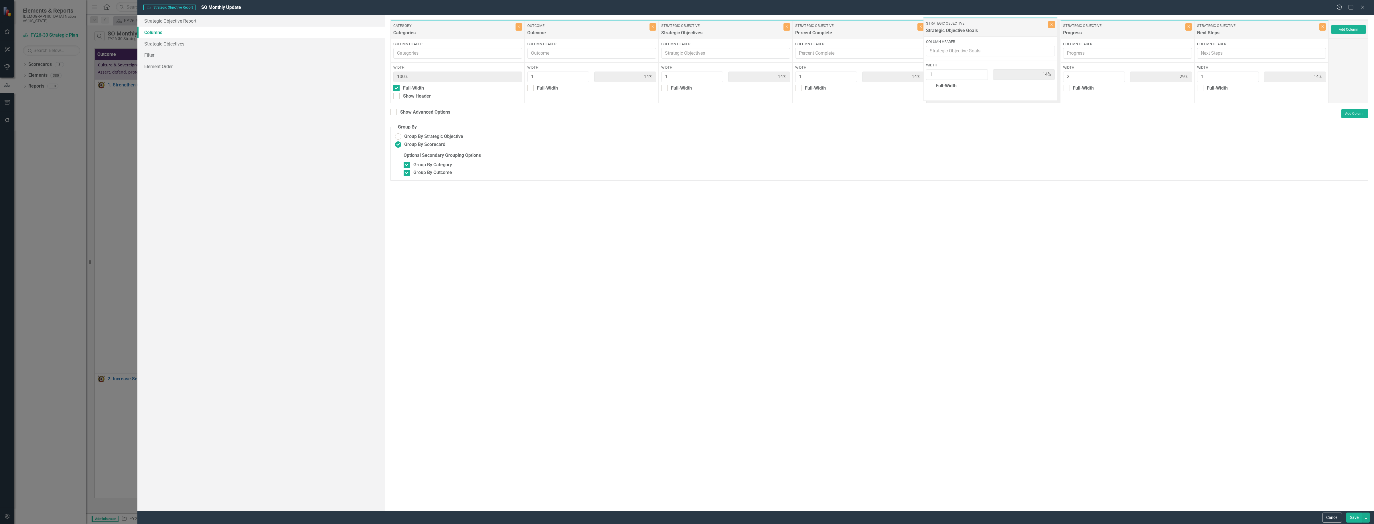
drag, startPoint x: 1249, startPoint y: 31, endPoint x: 978, endPoint y: 29, distance: 270.9
click at [978, 29] on div "Category Categories Close Column Header Width 100% Full-Width Show Header Outco…" at bounding box center [860, 61] width 939 height 84
click at [1361, 518] on button "Save" at bounding box center [1354, 518] width 16 height 10
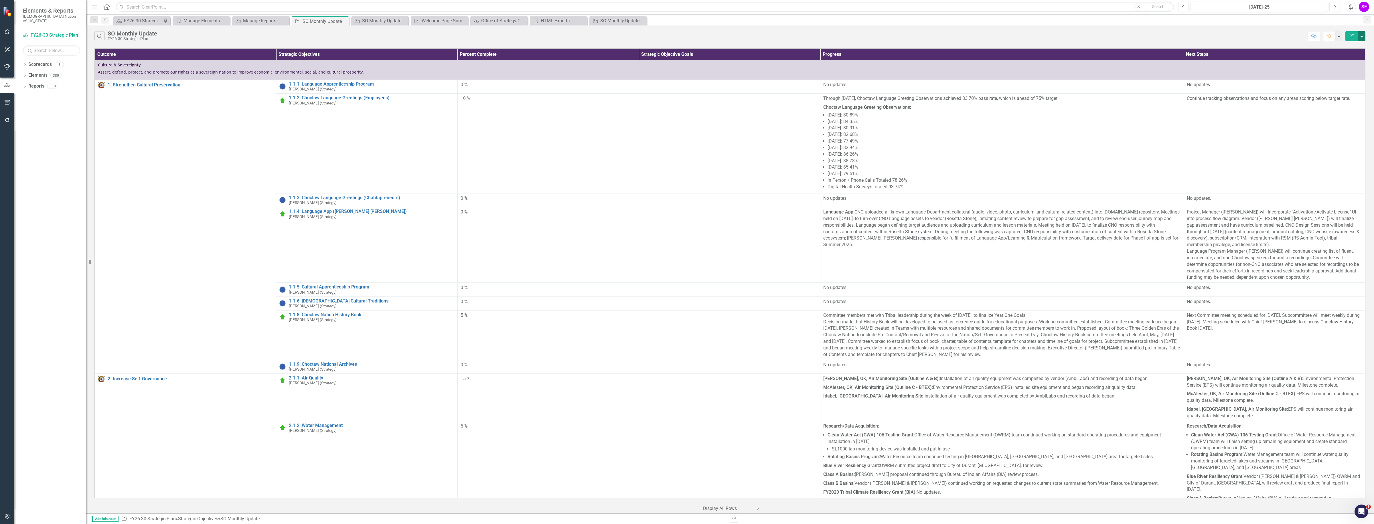
click at [1363, 38] on button "button" at bounding box center [1361, 36] width 7 height 10
click at [1353, 44] on link "Edit Report Edit Report" at bounding box center [1342, 47] width 45 height 11
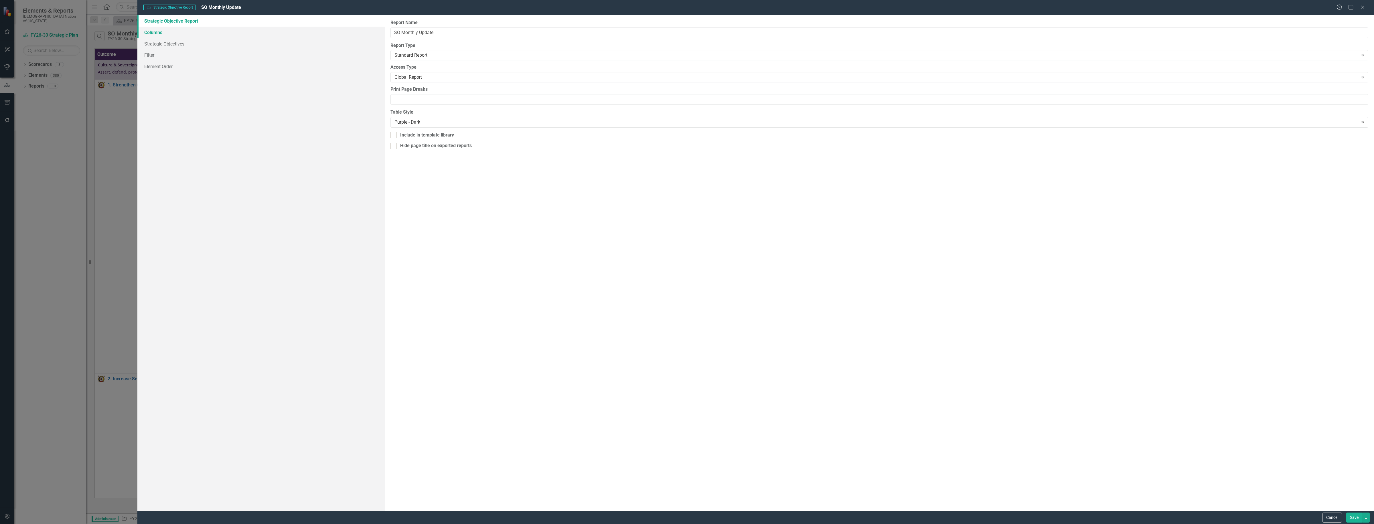
click at [190, 34] on link "Columns" at bounding box center [260, 32] width 247 height 11
click at [148, 35] on link "Columns" at bounding box center [260, 32] width 247 height 11
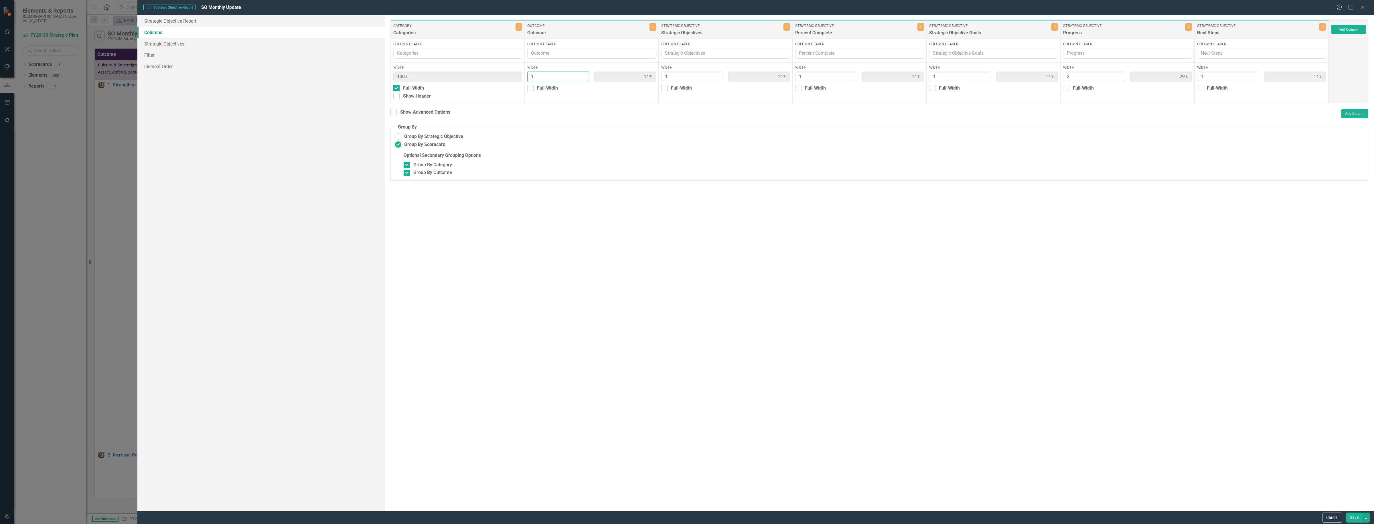
click at [531, 81] on input "1" at bounding box center [558, 77] width 62 height 11
click at [530, 86] on input "Full-Width" at bounding box center [529, 87] width 4 height 4
checkbox input "true"
type input "100%"
type input "17%"
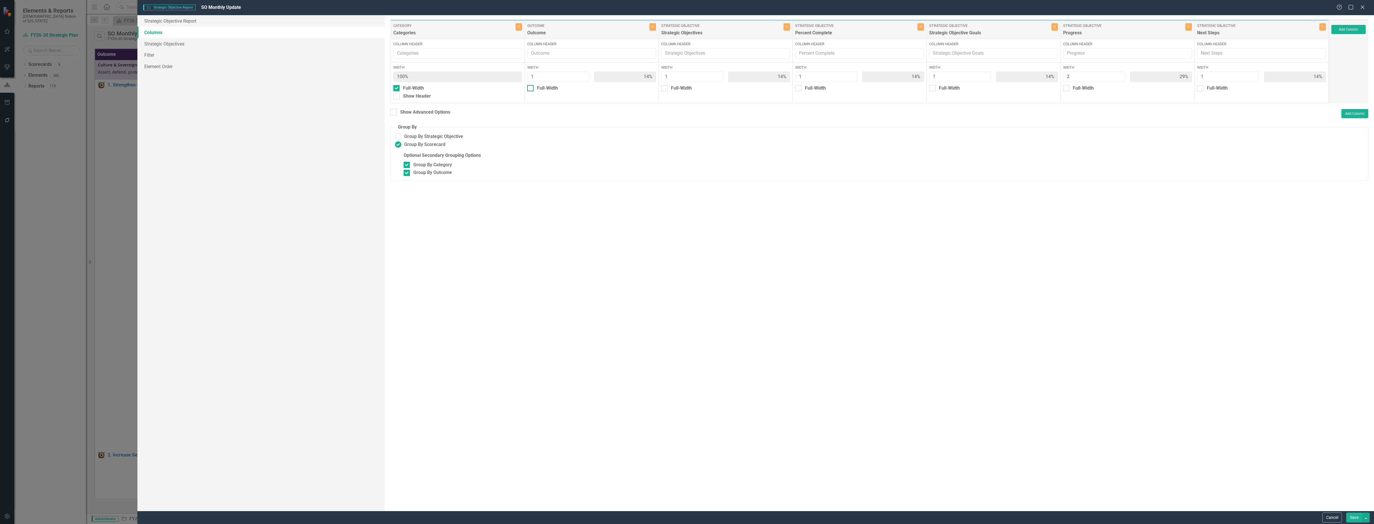
type input "17%"
type input "33%"
type input "17%"
click at [1357, 519] on button "Save" at bounding box center [1354, 518] width 16 height 10
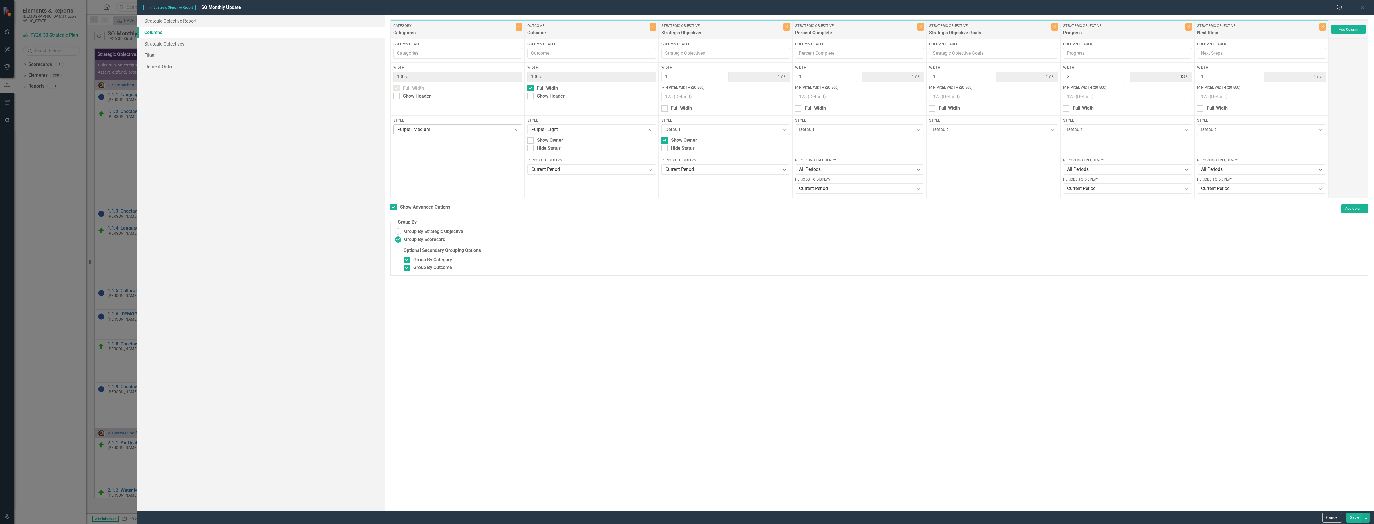
click at [515, 130] on icon "Expand" at bounding box center [517, 129] width 6 height 5
click at [458, 203] on div "Purple - Light" at bounding box center [457, 206] width 129 height 9
click at [496, 131] on div "Purple - Light" at bounding box center [454, 130] width 115 height 7
click at [449, 214] on div "Purple - Medium" at bounding box center [458, 216] width 119 height 7
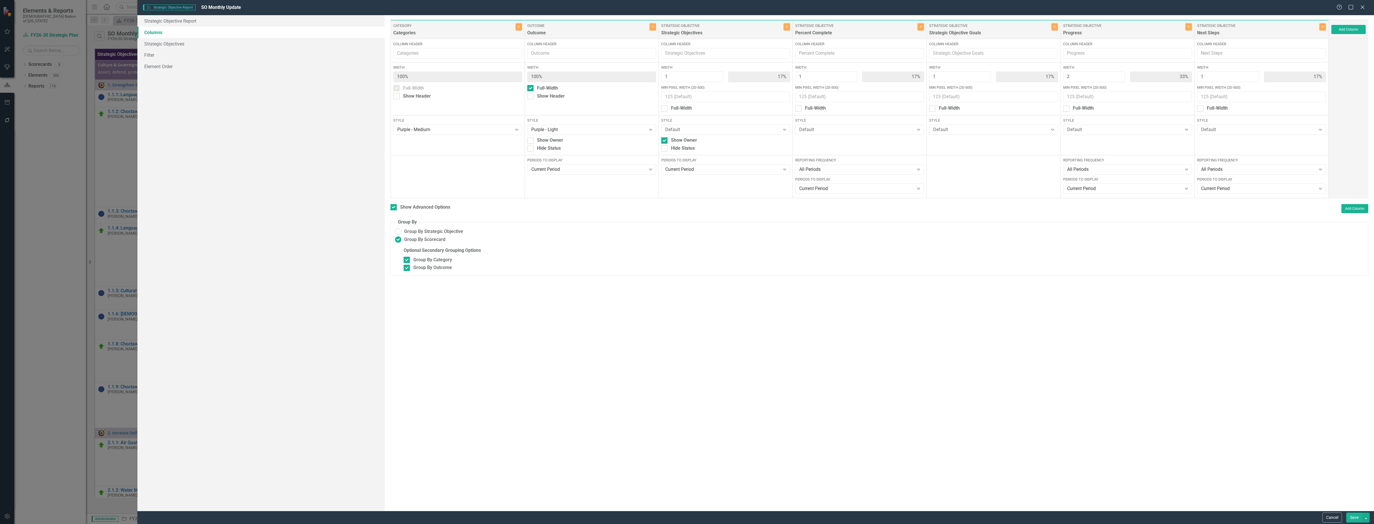
click at [1347, 516] on button "Save" at bounding box center [1354, 518] width 16 height 10
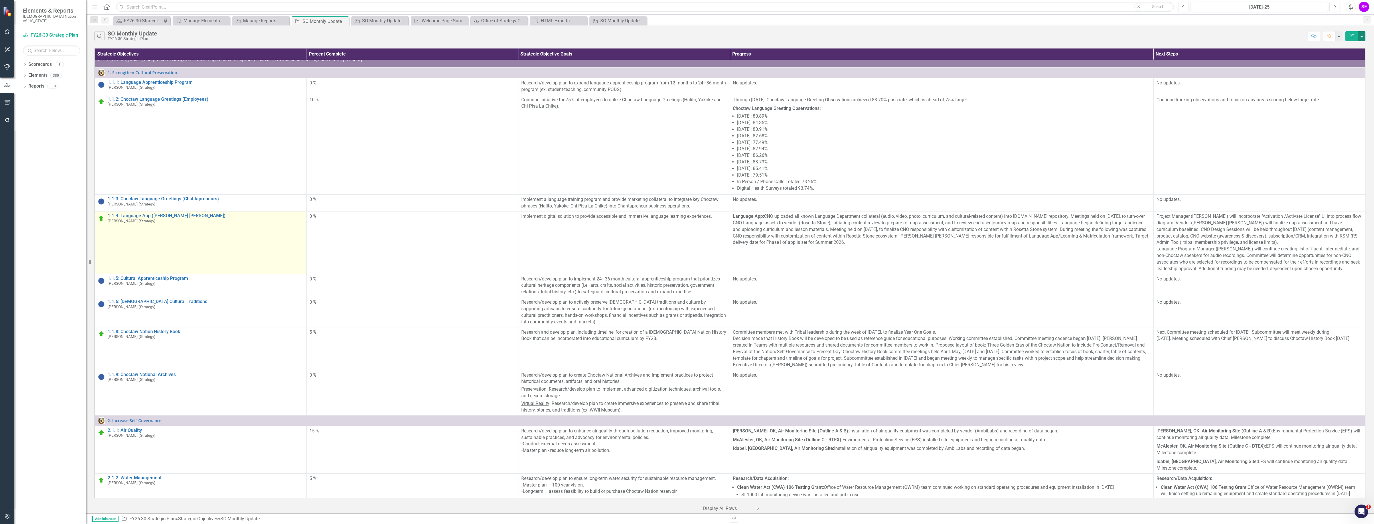
scroll to position [0, 0]
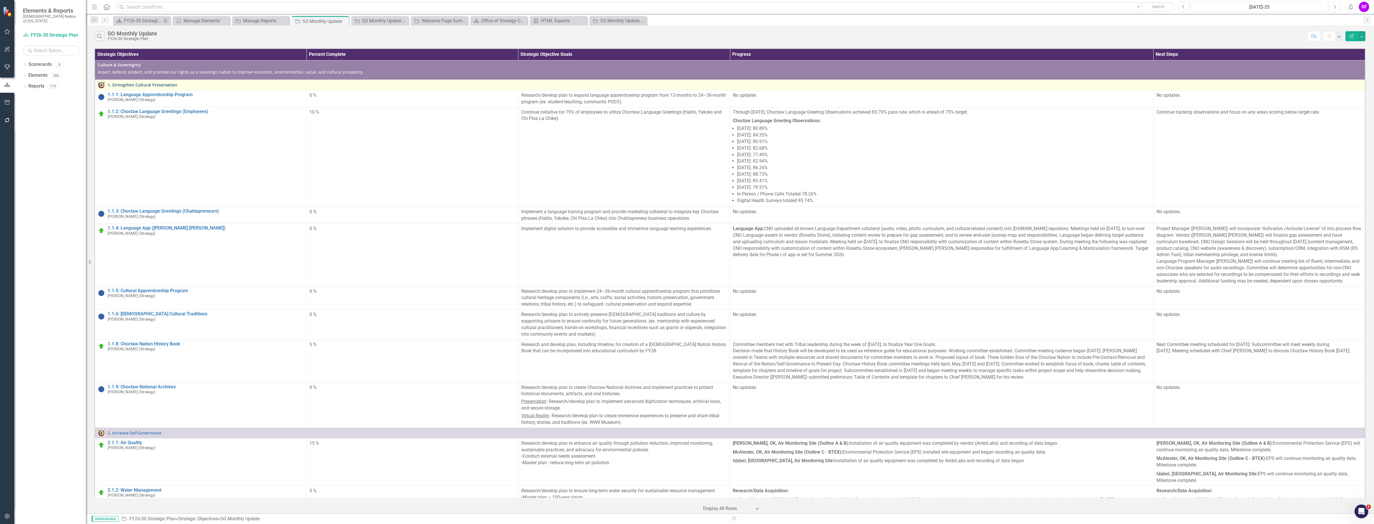
click at [147, 85] on link "1. Strengthen Cultural Preservation" at bounding box center [735, 85] width 1255 height 4
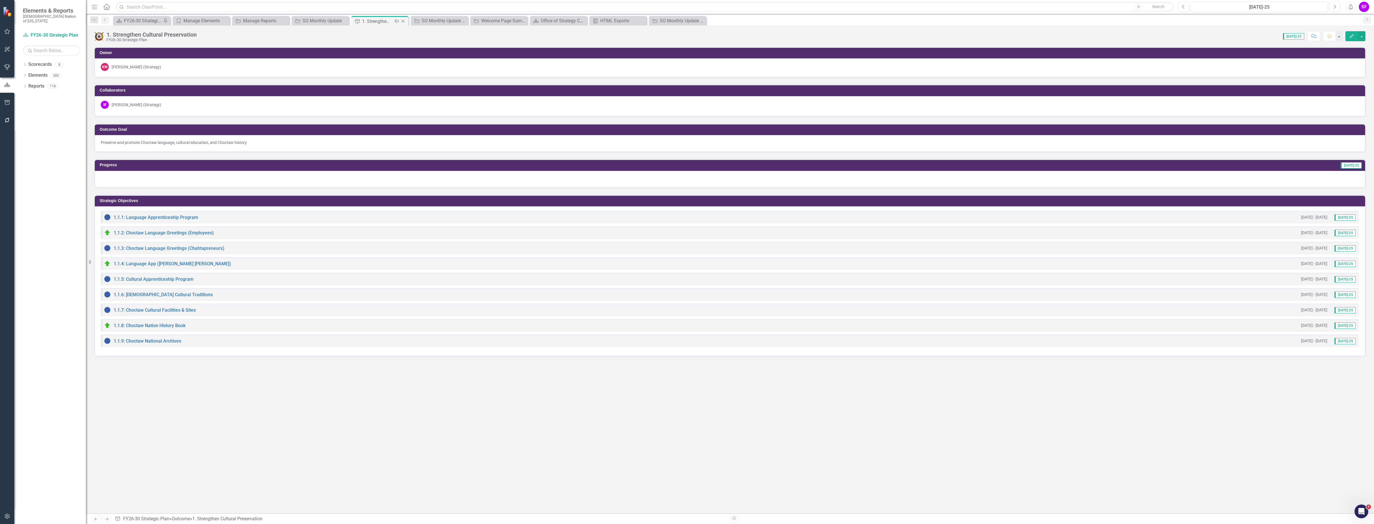
click at [404, 22] on icon "Close" at bounding box center [403, 21] width 6 height 5
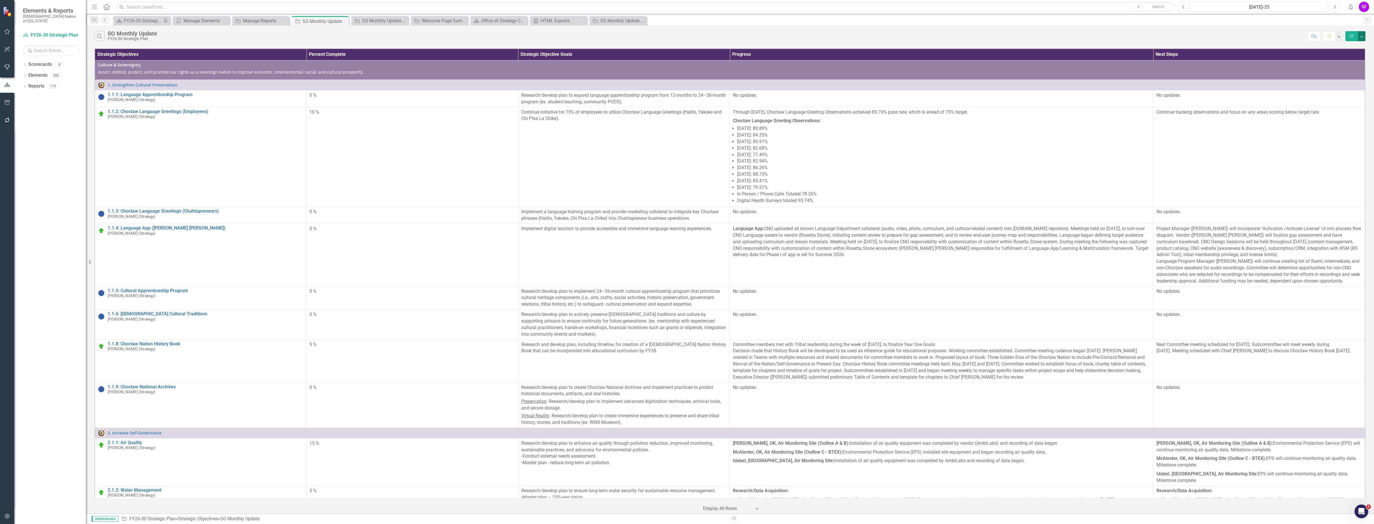
click at [1360, 38] on button "button" at bounding box center [1361, 36] width 7 height 10
click at [1356, 45] on link "Edit Report Edit Report" at bounding box center [1342, 47] width 45 height 11
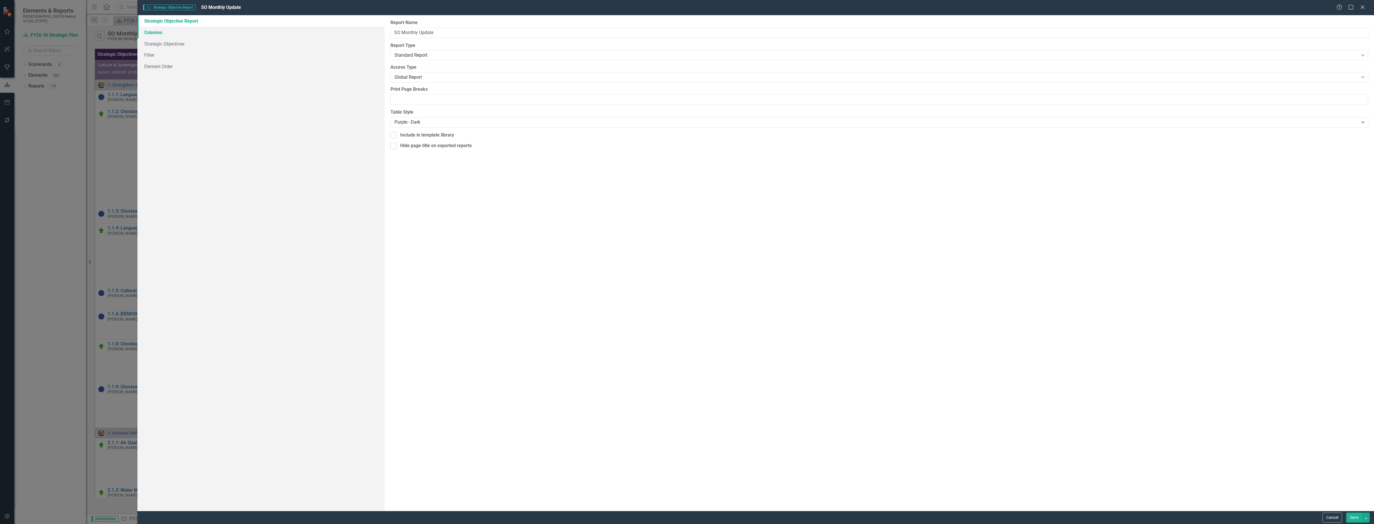
click at [165, 32] on link "Columns" at bounding box center [260, 32] width 247 height 11
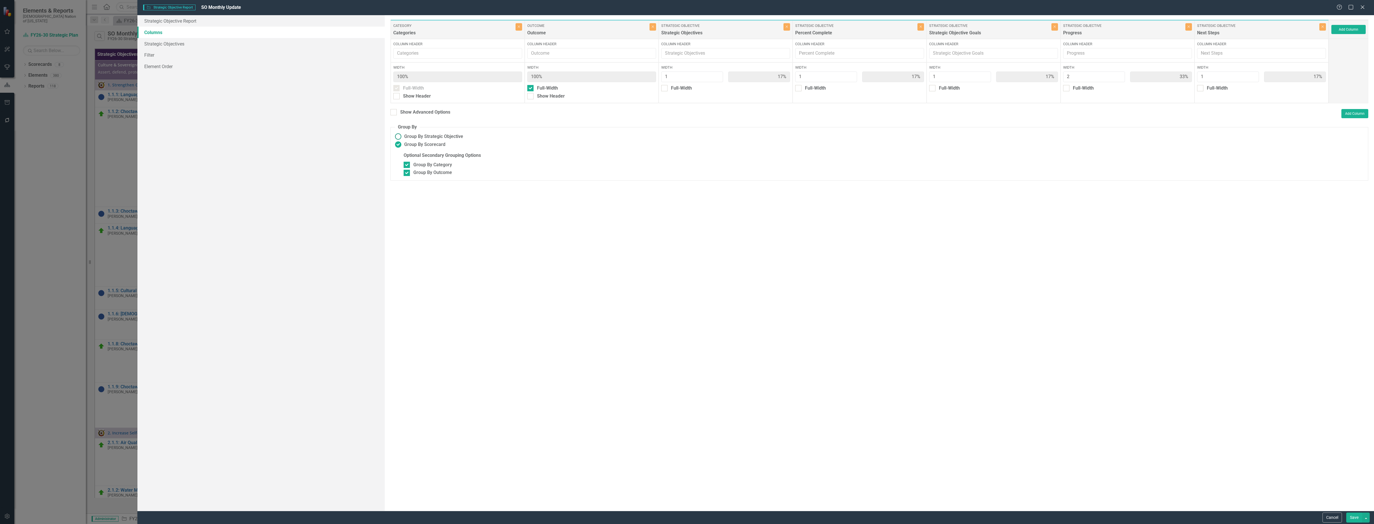
click at [449, 137] on span "Group By Strategic Objective" at bounding box center [433, 136] width 59 height 7
click at [403, 137] on input "Group By Strategic Objective" at bounding box center [398, 136] width 9 height 9
radio input "true"
type input "13%"
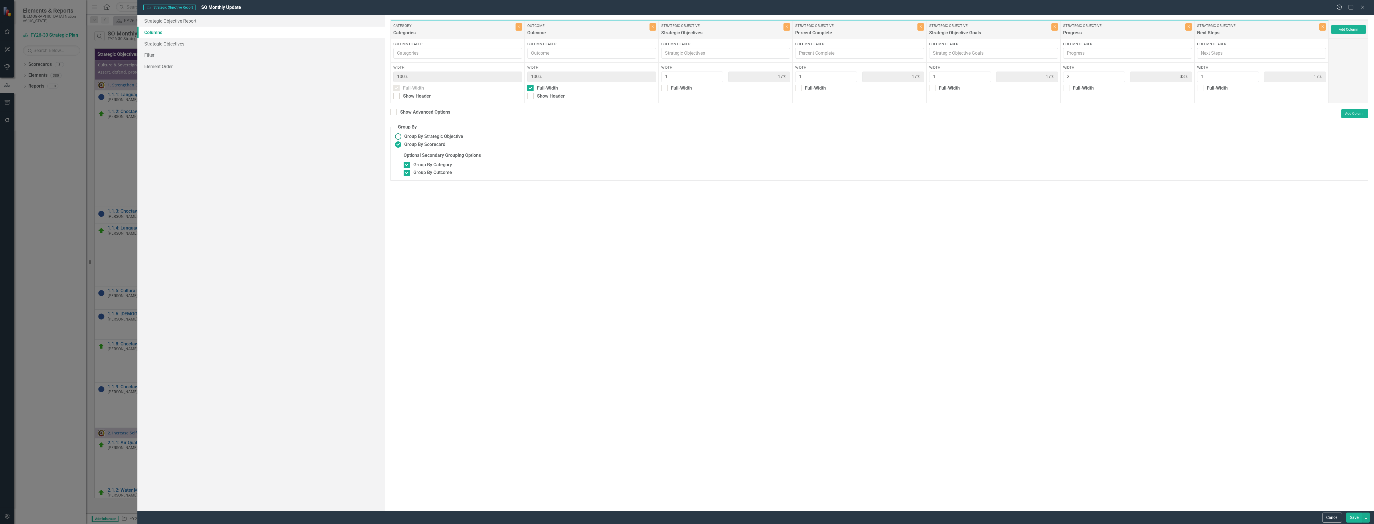
type input "13%"
type input "25%"
type input "13%"
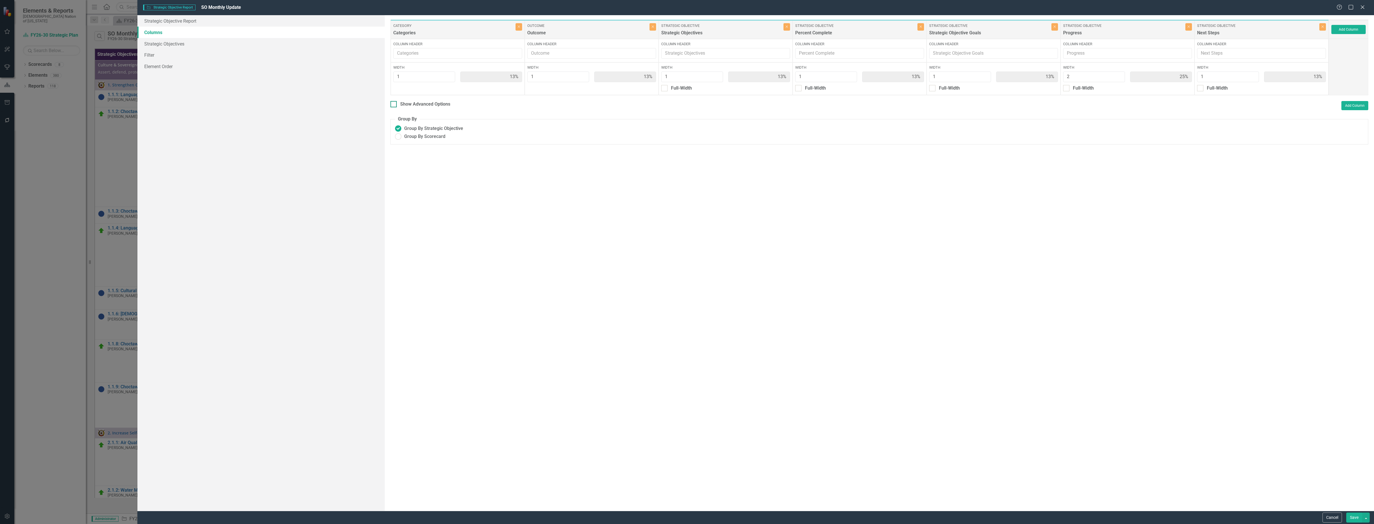
click at [434, 106] on div "Show Advanced Options" at bounding box center [425, 104] width 50 height 7
click at [394, 105] on input "Show Advanced Options" at bounding box center [393, 103] width 4 height 4
checkbox input "true"
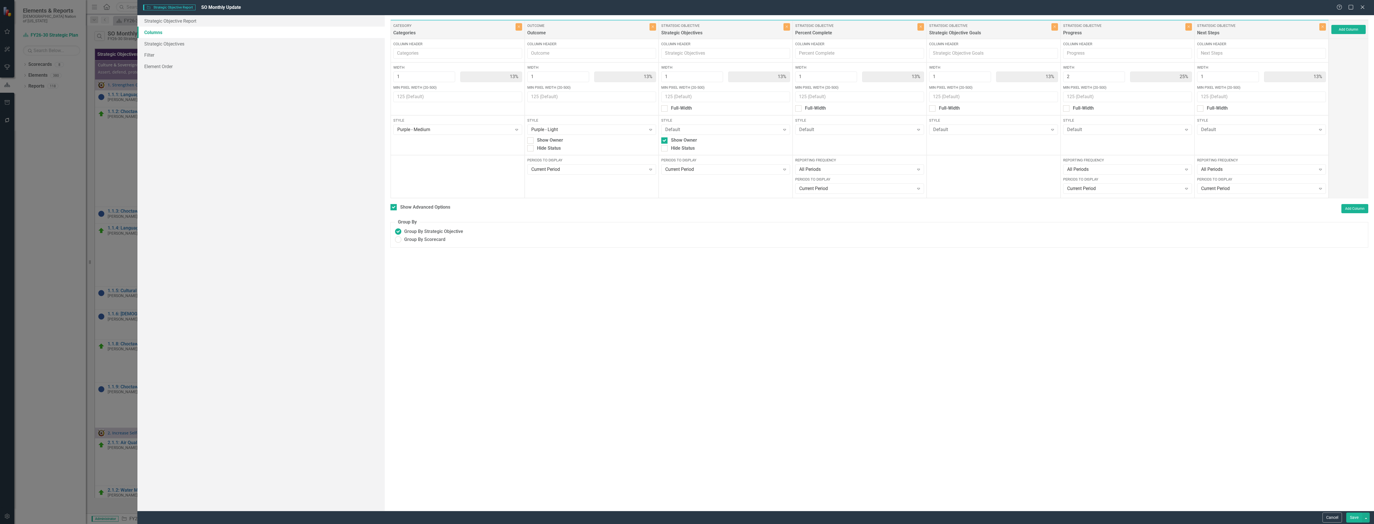
click at [1352, 516] on button "Save" at bounding box center [1354, 518] width 16 height 10
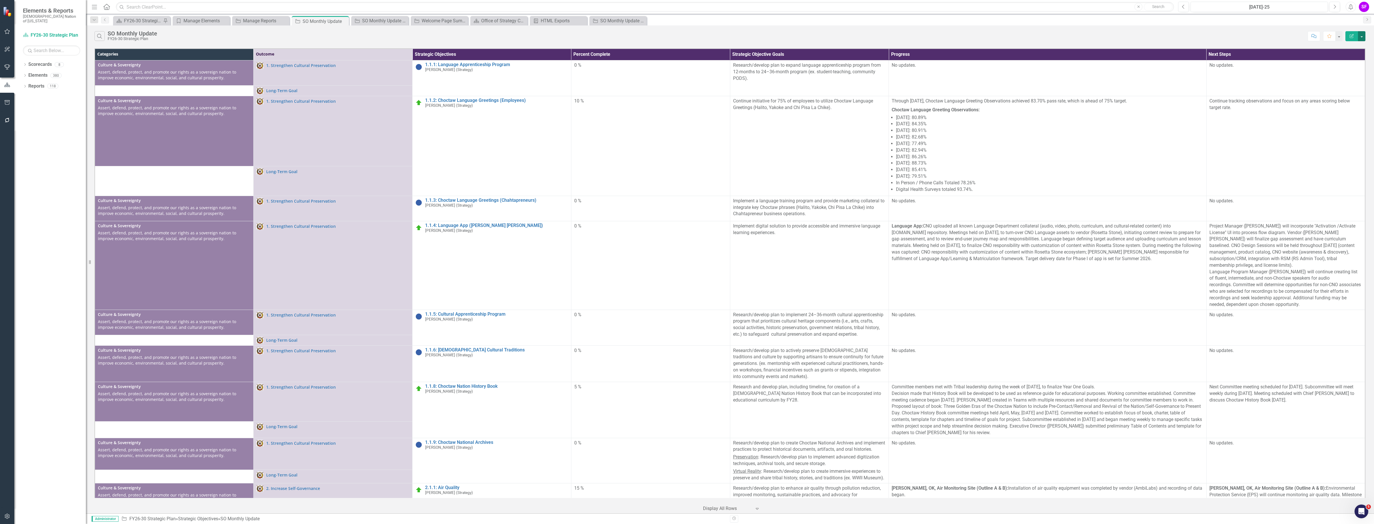
click at [1362, 40] on button "button" at bounding box center [1361, 36] width 7 height 10
click at [1355, 47] on link "Edit Report Edit Report" at bounding box center [1342, 47] width 45 height 11
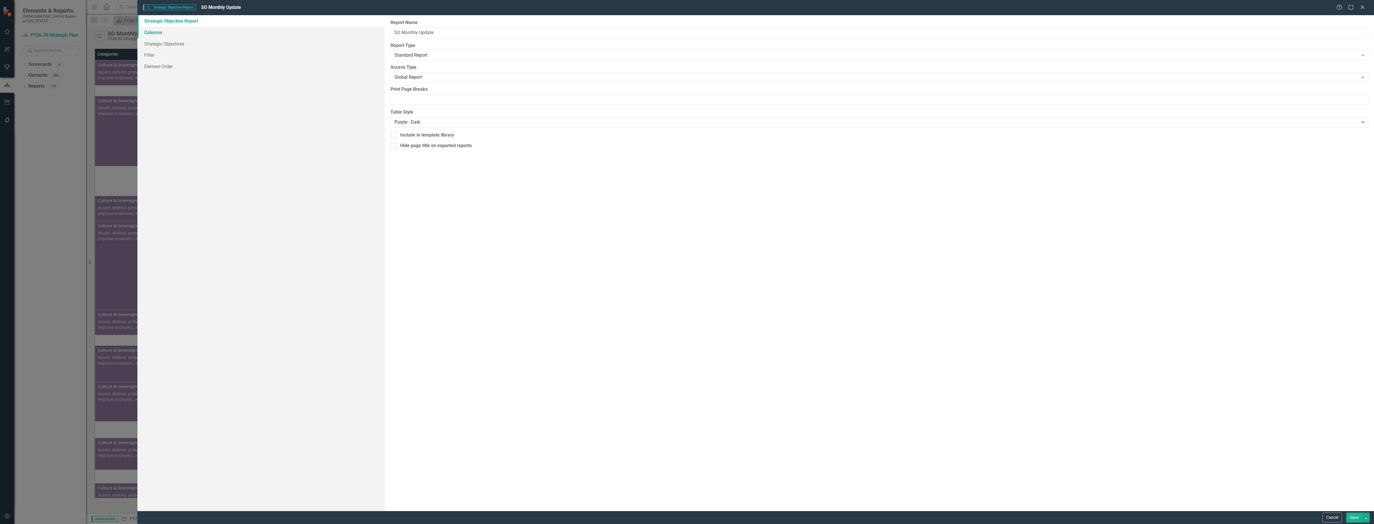
click at [164, 33] on link "Columns" at bounding box center [260, 32] width 247 height 11
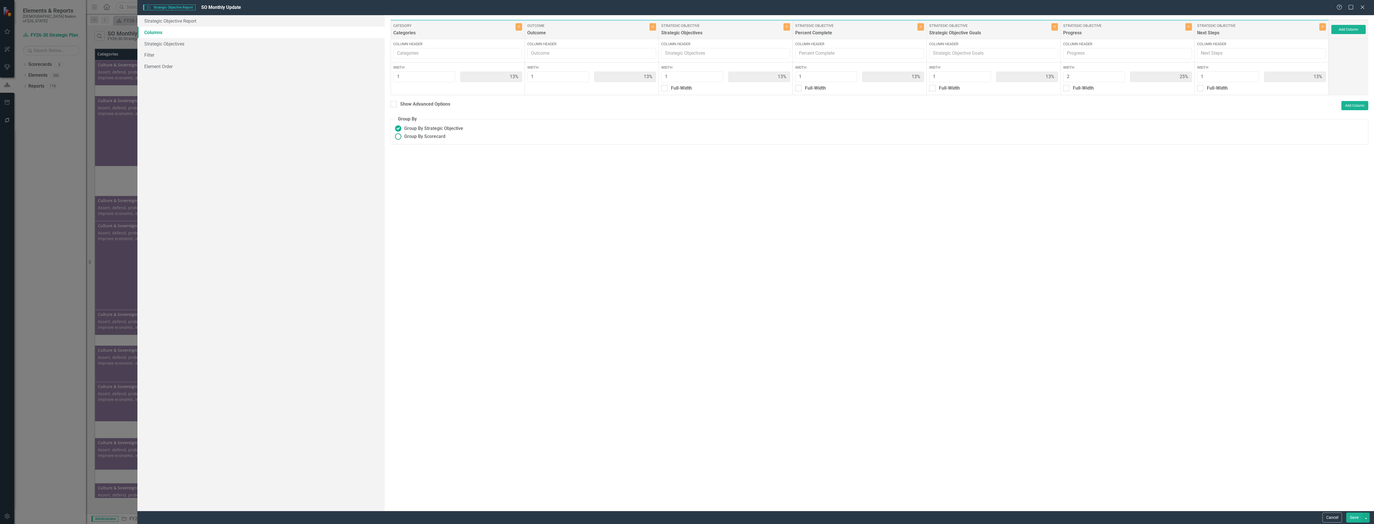
click at [410, 138] on span "Group By Scorecard" at bounding box center [424, 136] width 41 height 7
click at [403, 138] on input "Group By Scorecard" at bounding box center [398, 136] width 9 height 9
radio input "true"
click at [419, 166] on div "Group By Outcome" at bounding box center [432, 164] width 39 height 7
click at [407, 165] on input "Group By Outcome" at bounding box center [406, 164] width 4 height 4
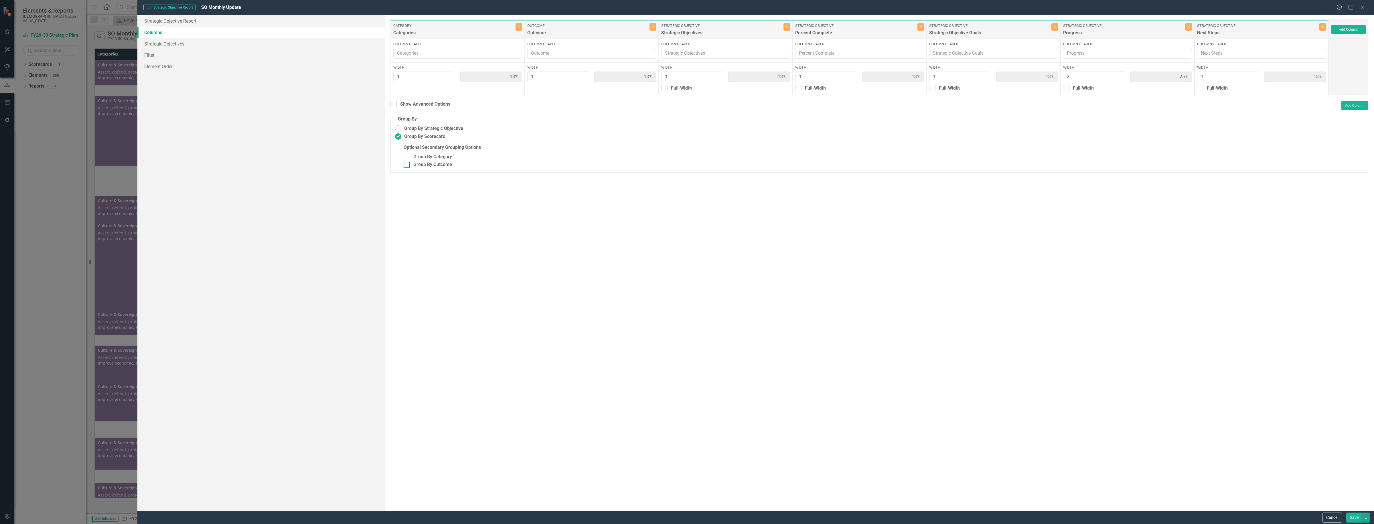
checkbox input "true"
click at [529, 89] on div at bounding box center [530, 88] width 6 height 6
click at [529, 89] on input "Full-Width" at bounding box center [529, 87] width 4 height 4
checkbox input "true"
type input "14%"
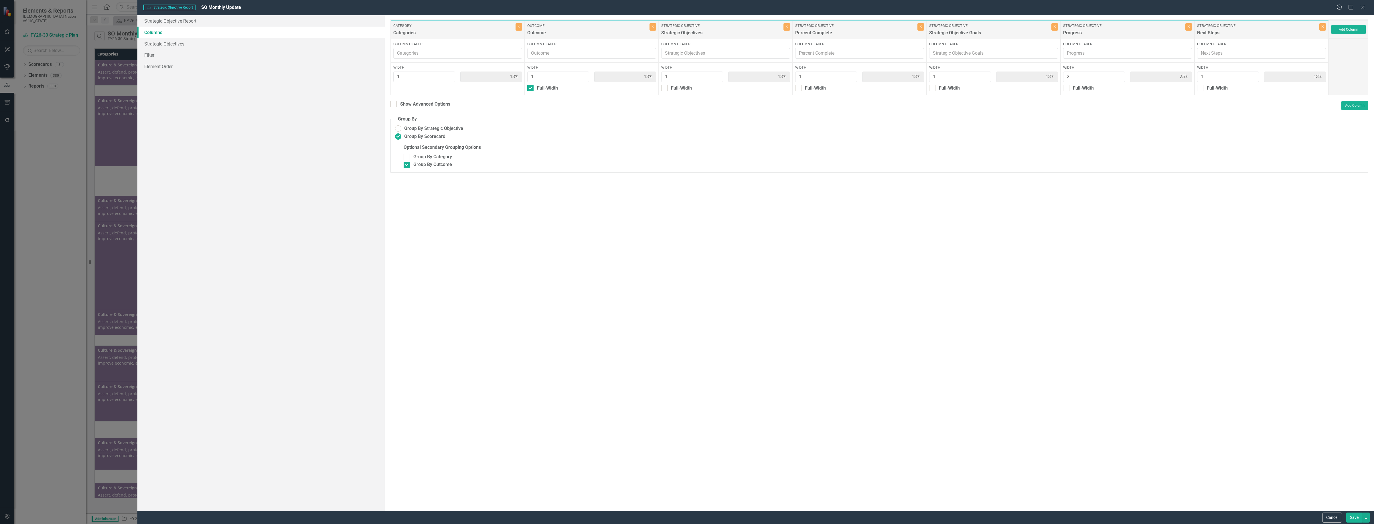
type input "100%"
type input "14%"
type input "29%"
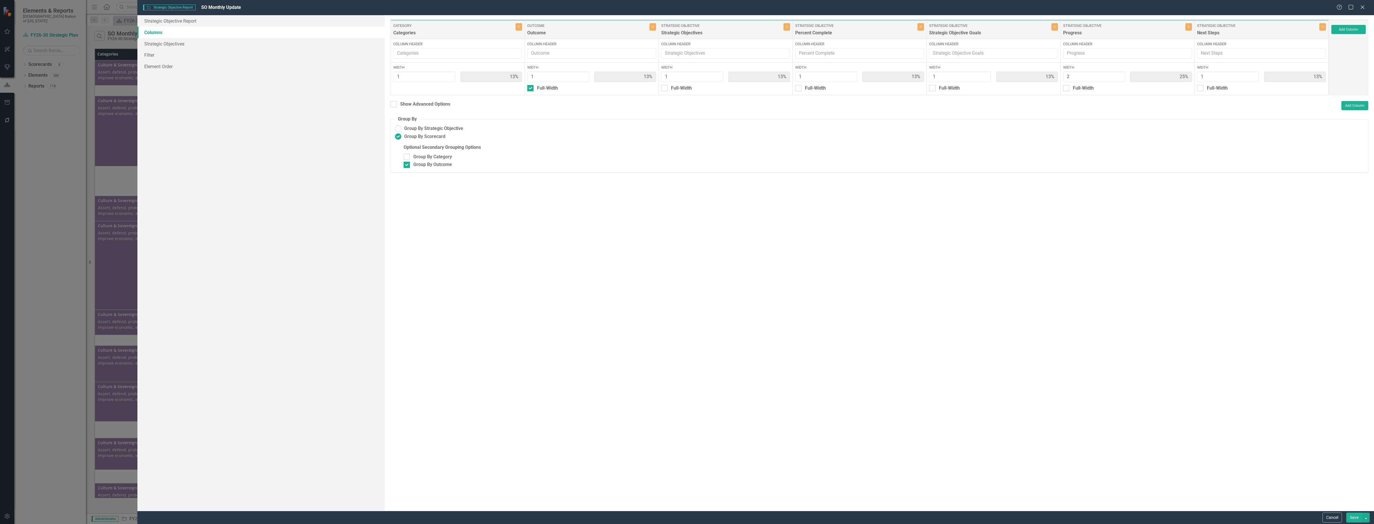
type input "14%"
click at [1350, 519] on button "Save" at bounding box center [1354, 518] width 16 height 10
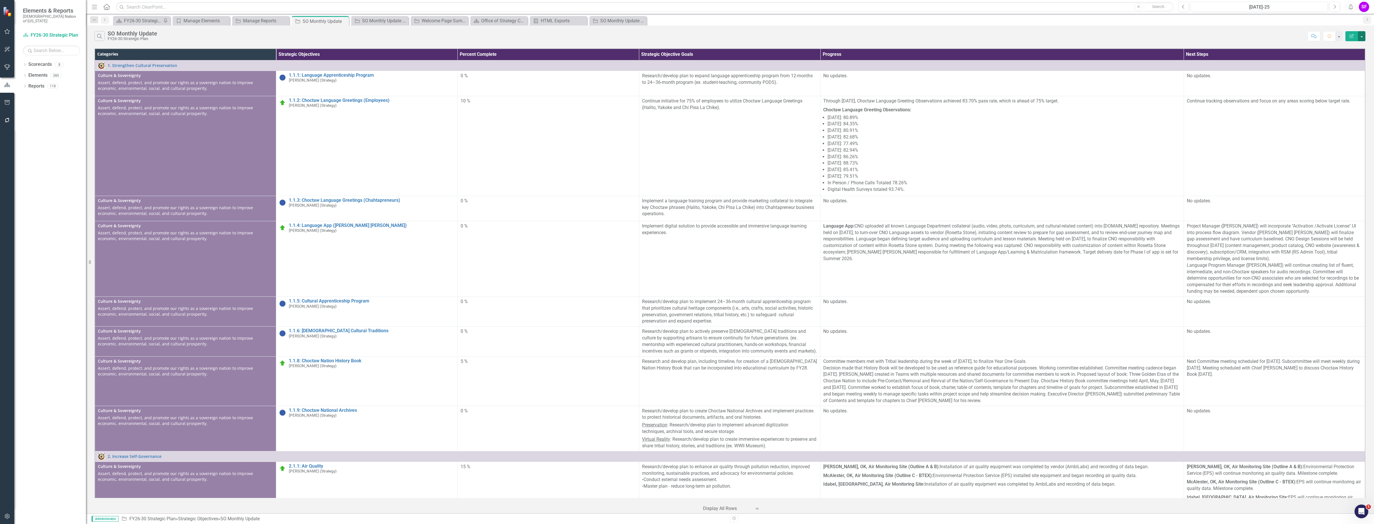
drag, startPoint x: 1361, startPoint y: 36, endPoint x: 1352, endPoint y: 48, distance: 14.6
click at [1361, 36] on button "button" at bounding box center [1361, 36] width 7 height 10
click at [1352, 48] on link "Edit Report Edit Report" at bounding box center [1342, 47] width 45 height 11
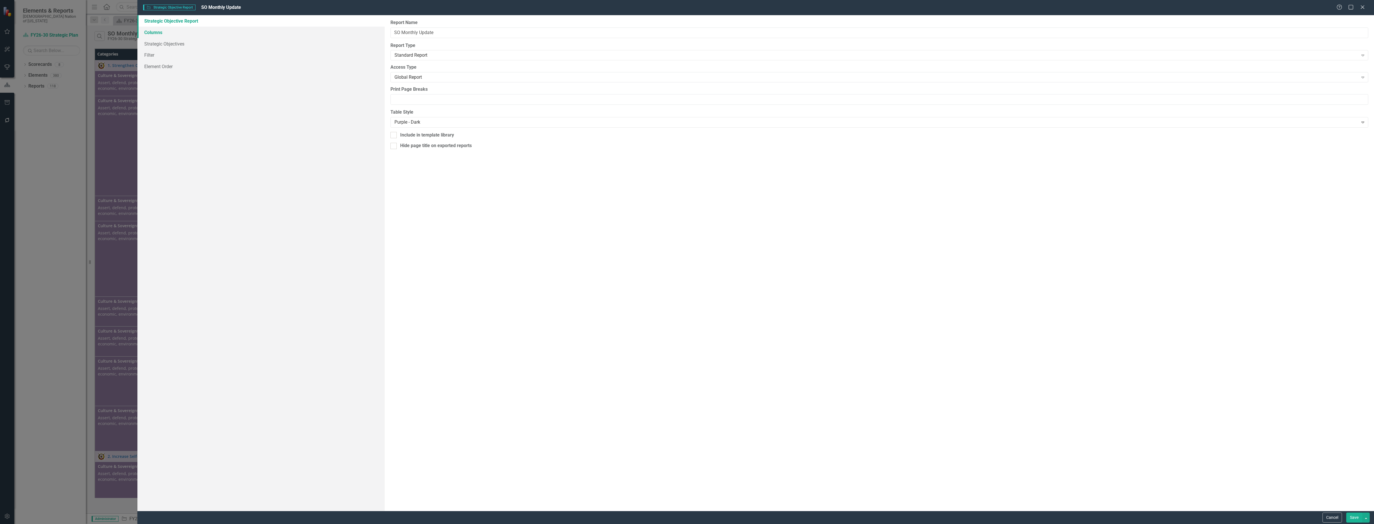
click at [176, 36] on link "Columns" at bounding box center [260, 32] width 247 height 11
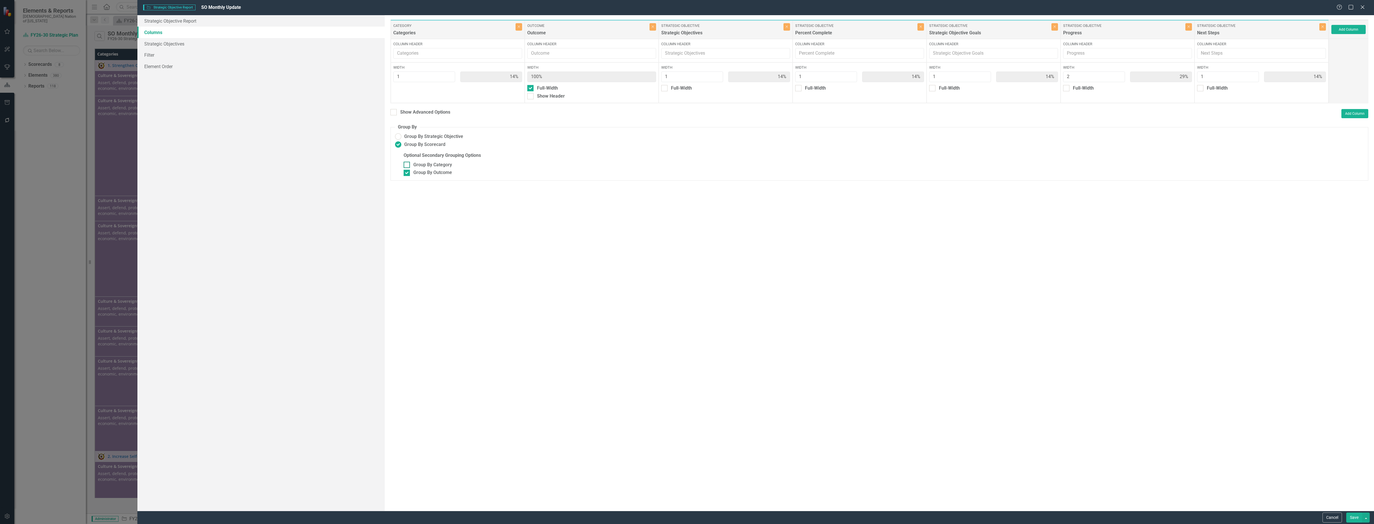
click at [406, 165] on input "Group By Category" at bounding box center [406, 164] width 4 height 4
checkbox input "true"
type input "100%"
type input "17%"
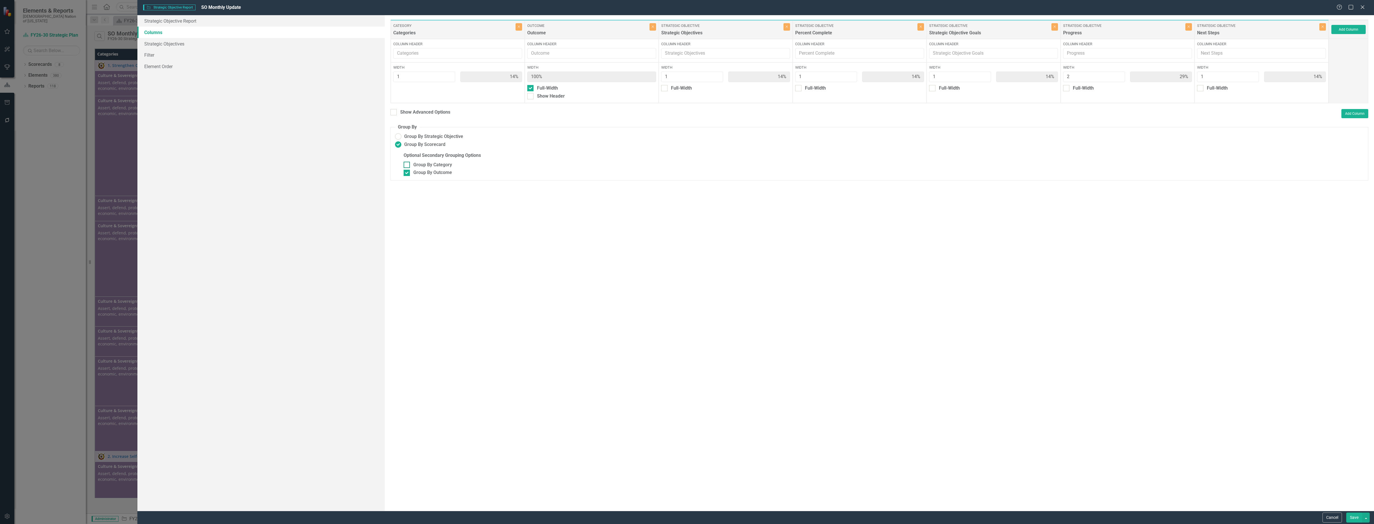
type input "17%"
type input "33%"
type input "17%"
click at [1358, 515] on button "Save" at bounding box center [1354, 518] width 16 height 10
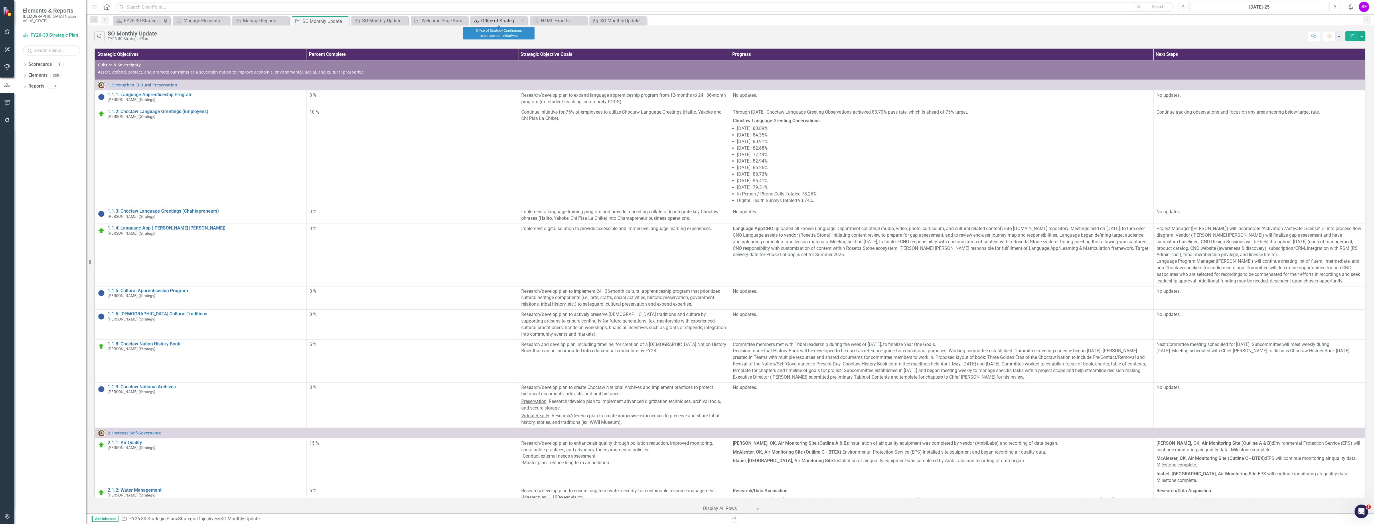
click at [491, 18] on div "Office of Strategy Continuous Improvement Initiatives" at bounding box center [500, 20] width 38 height 7
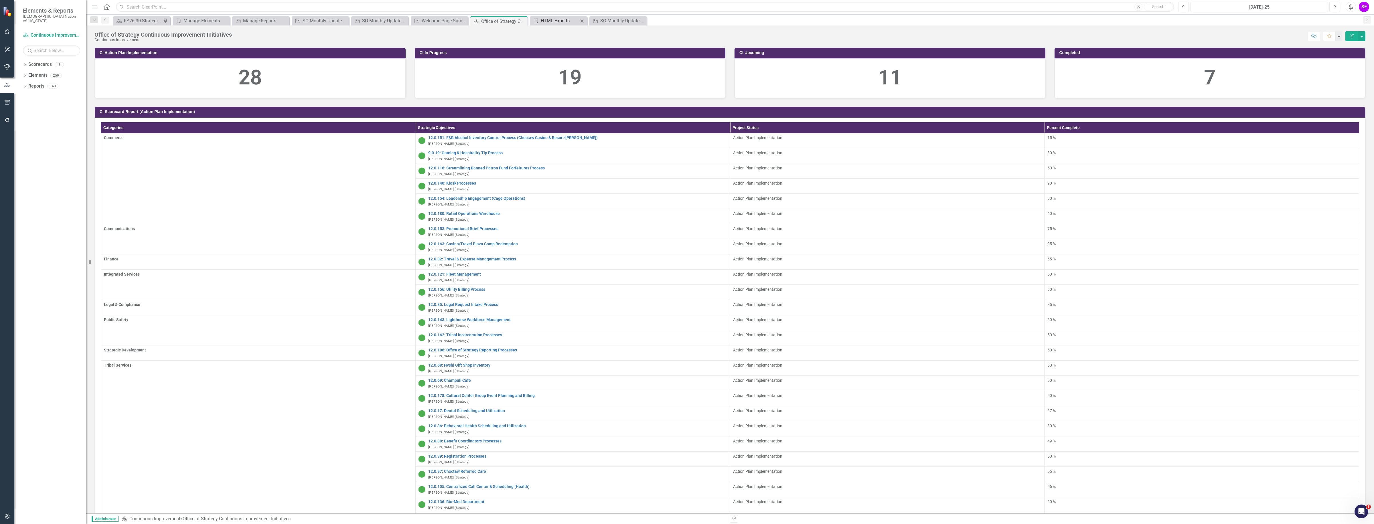
click at [553, 21] on div "HTML Exports" at bounding box center [560, 20] width 38 height 7
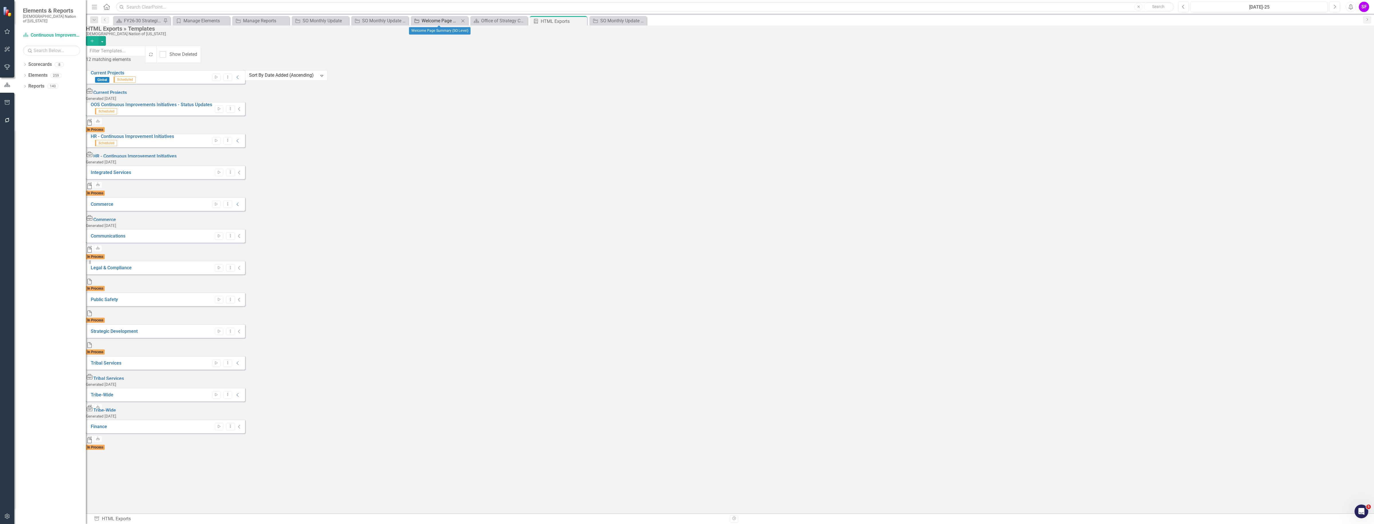
click at [440, 20] on div "Welcome Page Summary (SO Level)" at bounding box center [441, 20] width 38 height 7
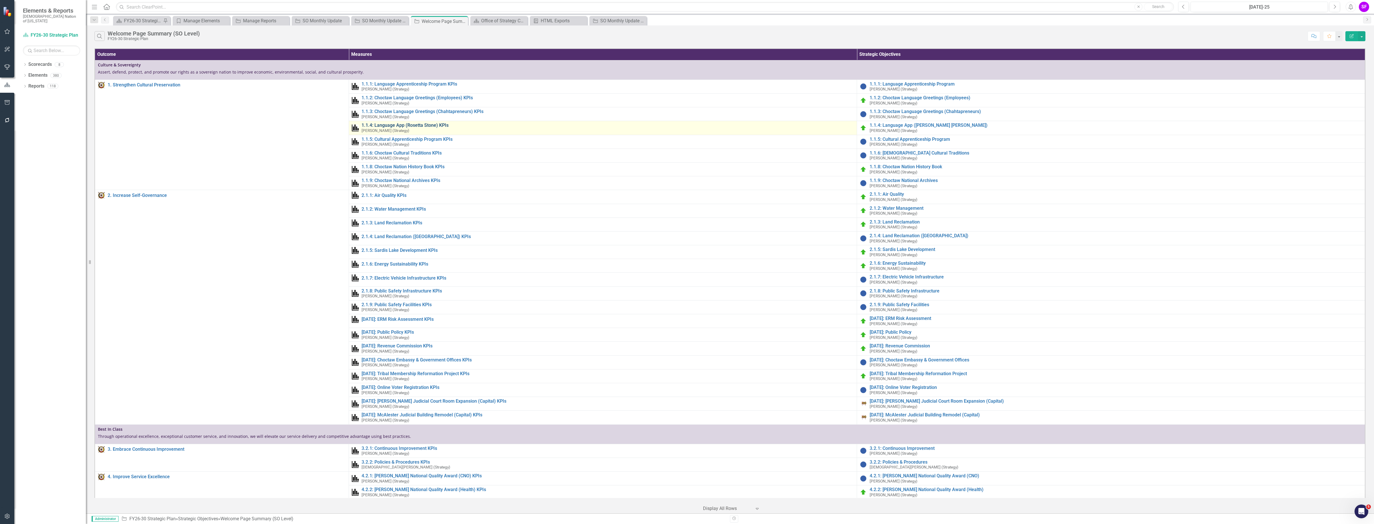
click at [428, 124] on link "1.1.4: Language App (Rosetta Stone) KPIs" at bounding box center [608, 125] width 492 height 5
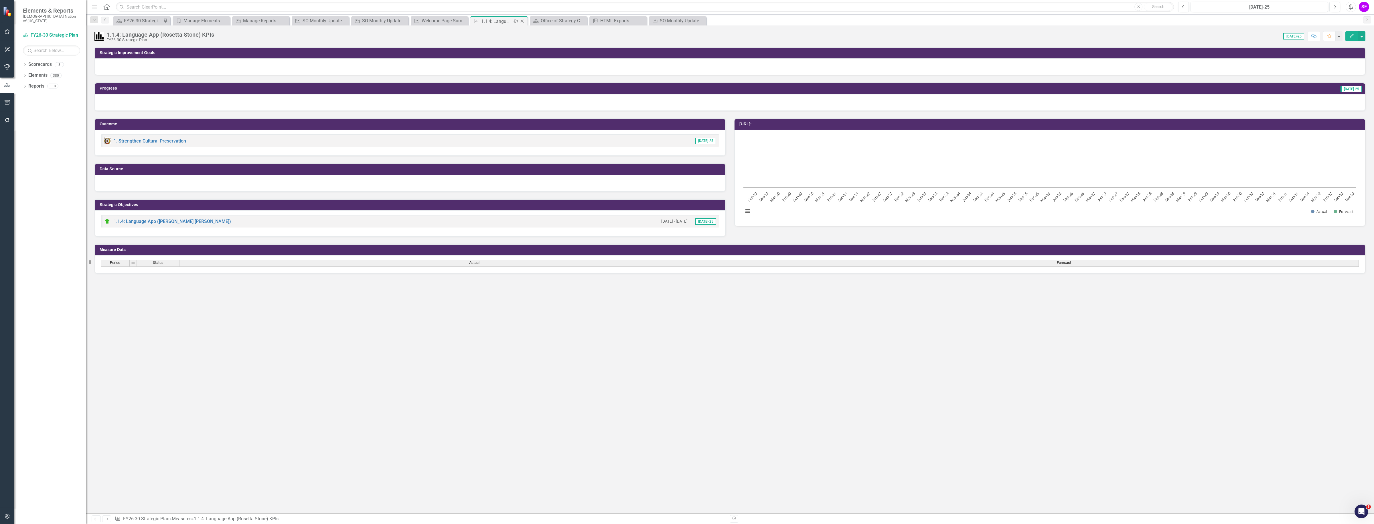
click at [522, 20] on icon "Close" at bounding box center [522, 21] width 6 height 5
